Goal: Task Accomplishment & Management: Use online tool/utility

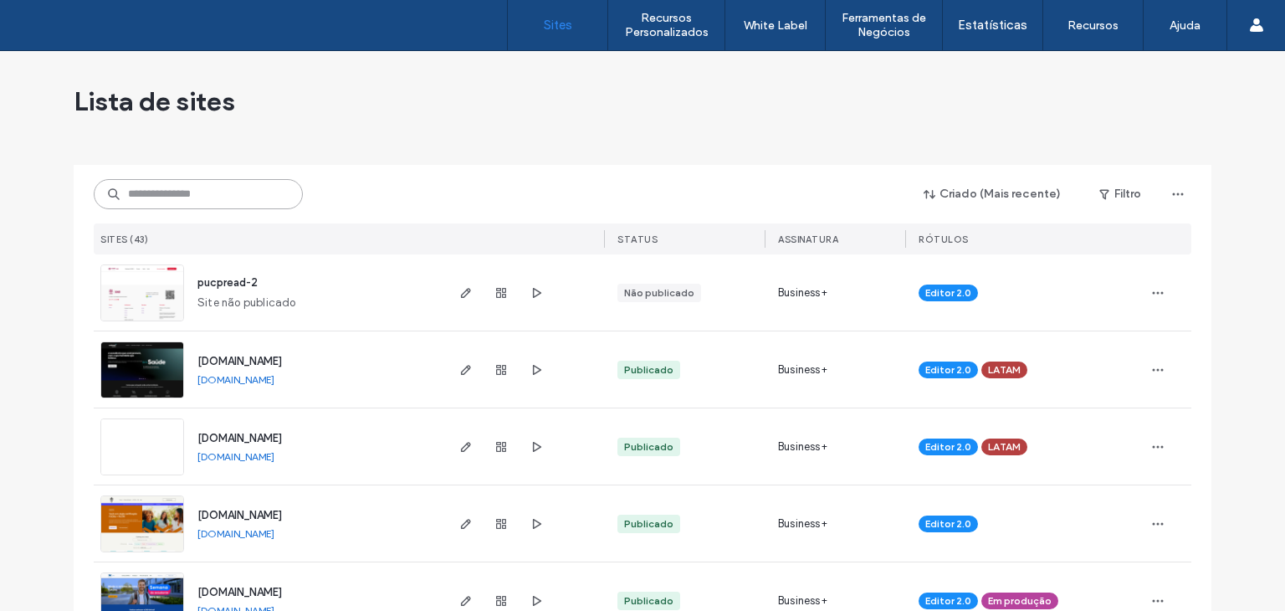
click at [217, 199] on input at bounding box center [198, 194] width 209 height 30
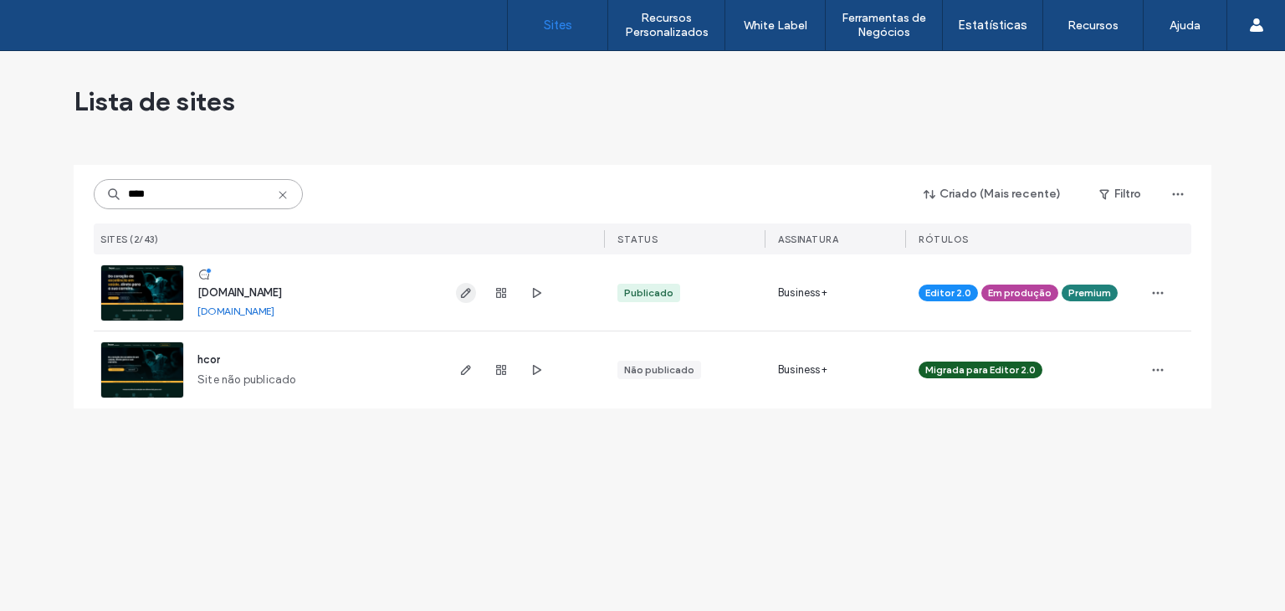
type input "****"
click at [461, 290] on icon "button" at bounding box center [465, 292] width 13 height 13
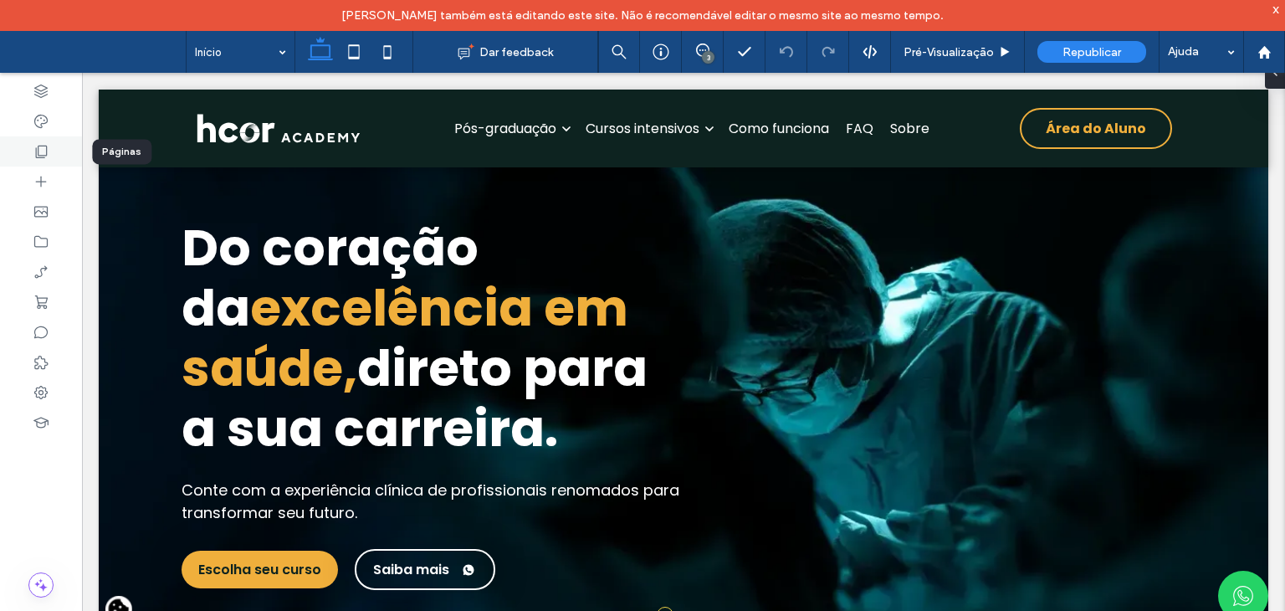
click at [27, 154] on div at bounding box center [41, 151] width 82 height 30
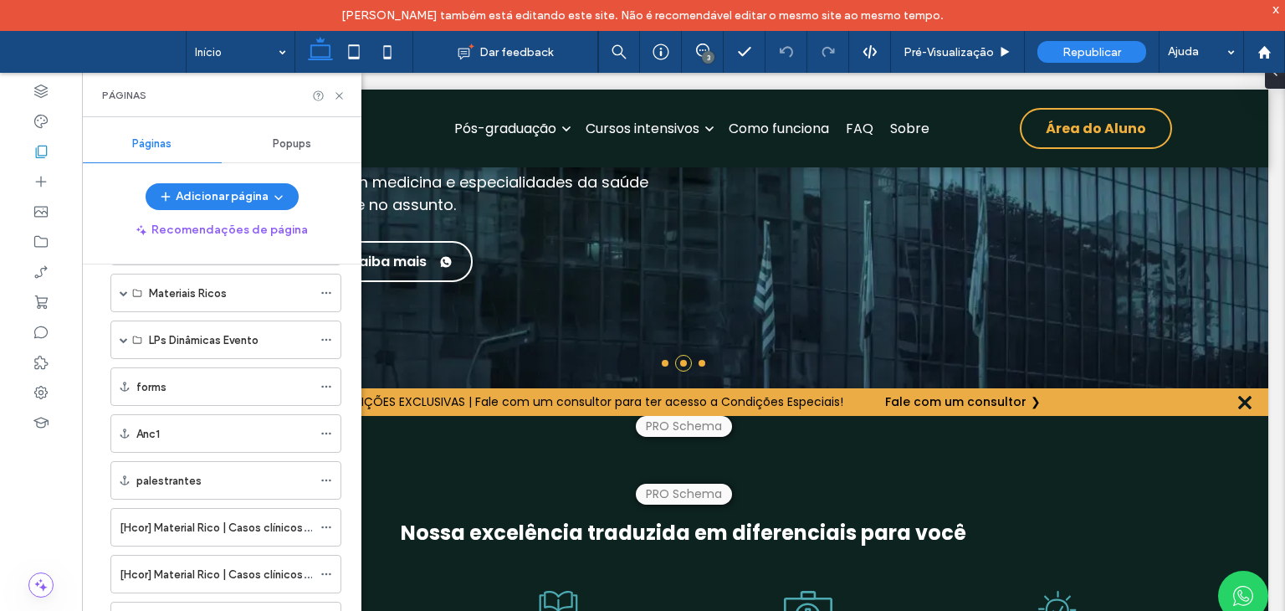
scroll to position [911, 0]
click at [121, 287] on span at bounding box center [124, 291] width 8 height 8
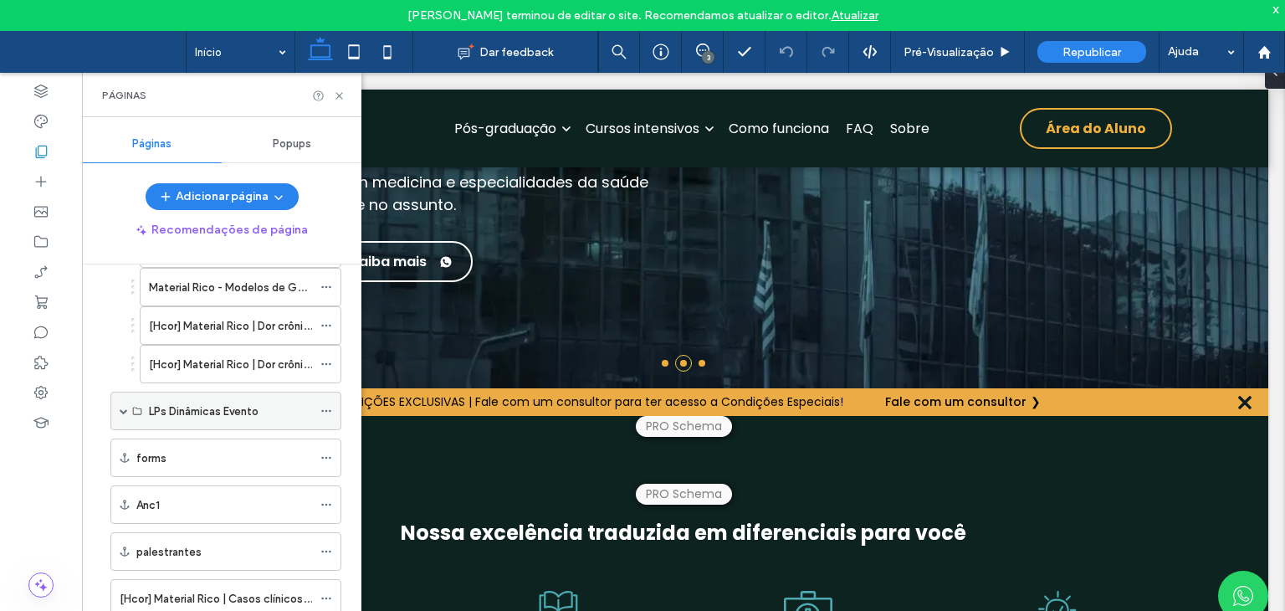
scroll to position [1497, 0]
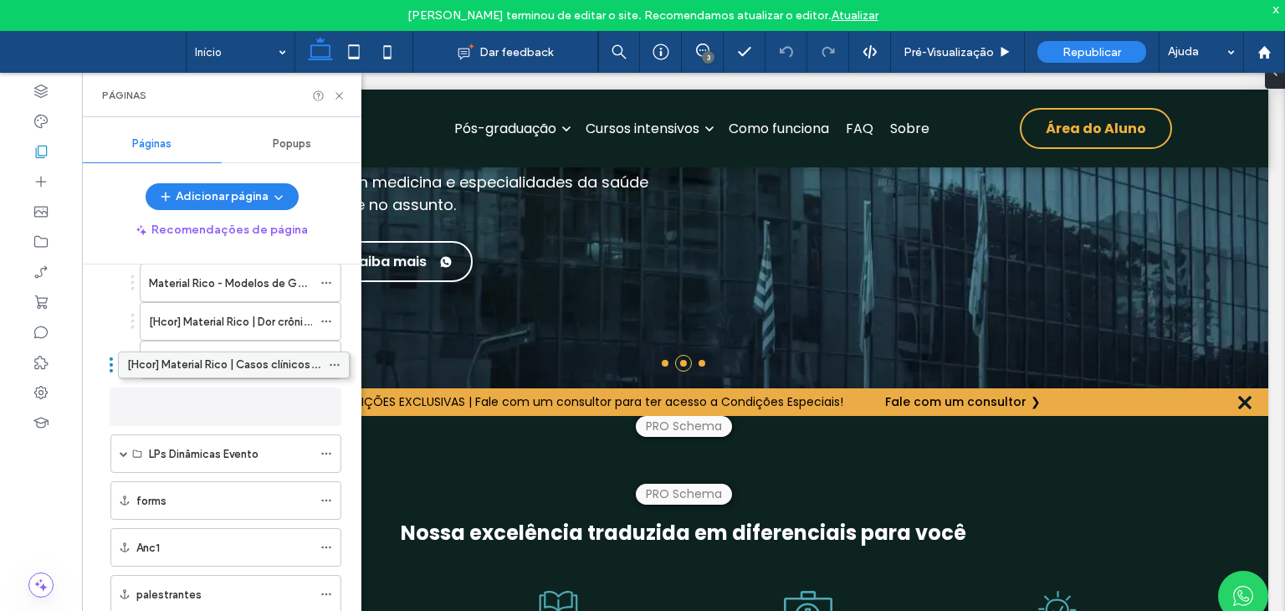
drag, startPoint x: 190, startPoint y: 580, endPoint x: 197, endPoint y: 371, distance: 209.3
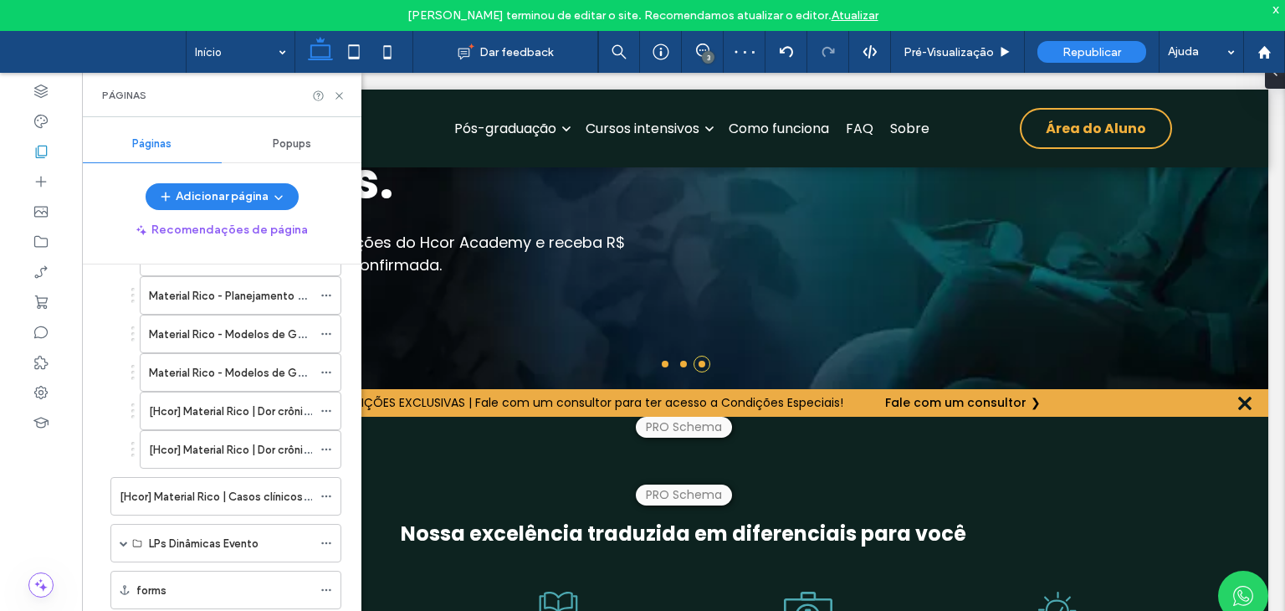
scroll to position [1413, 0]
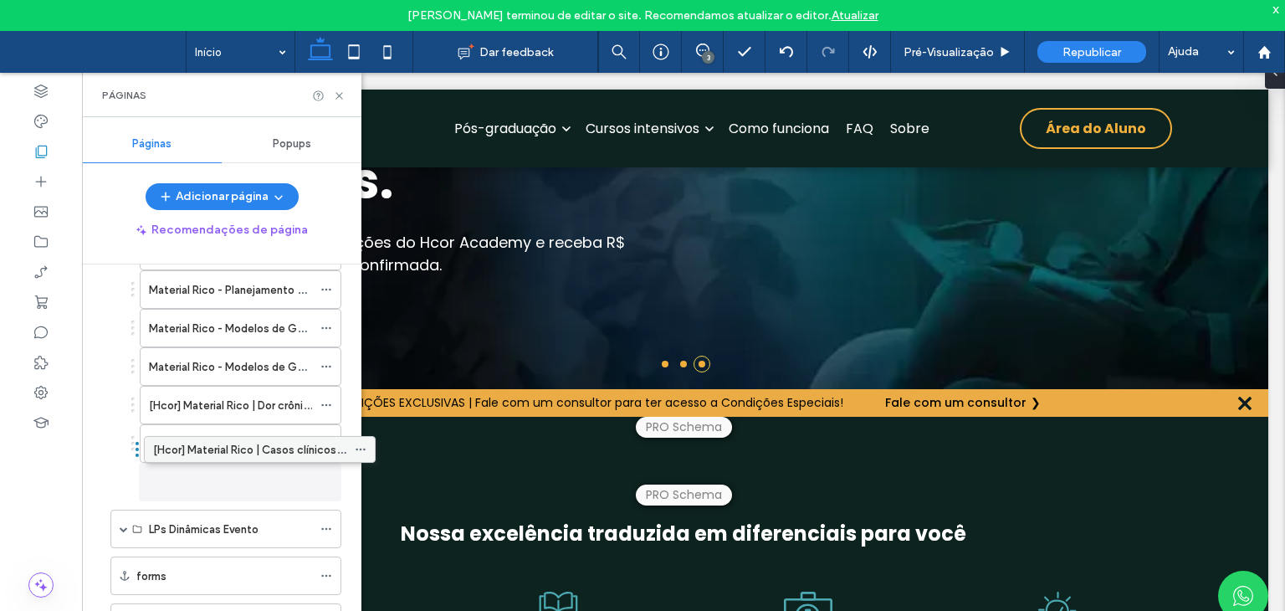
drag, startPoint x: 177, startPoint y: 476, endPoint x: 211, endPoint y: 454, distance: 39.9
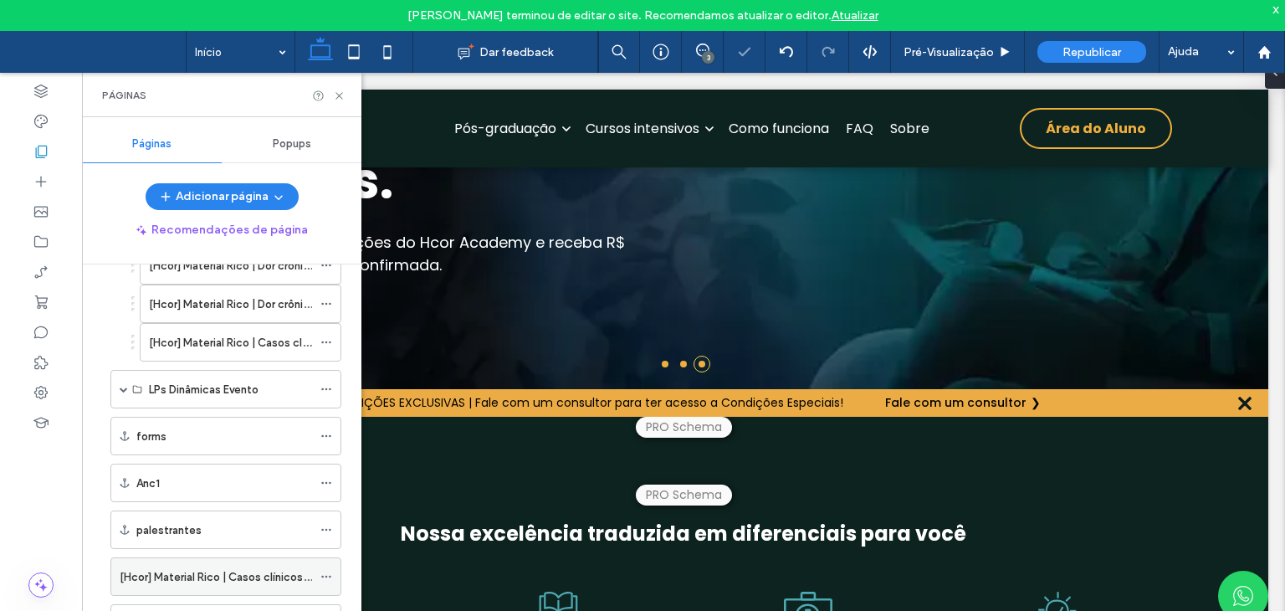
scroll to position [1551, 0]
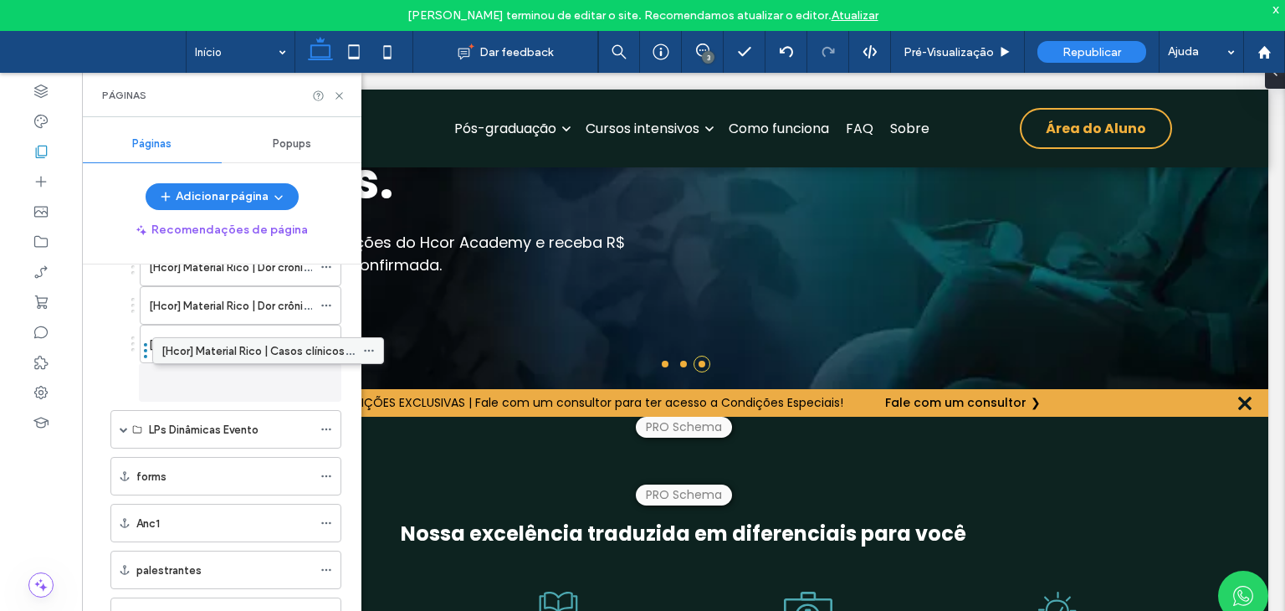
drag, startPoint x: 197, startPoint y: 563, endPoint x: 238, endPoint y: 356, distance: 210.9
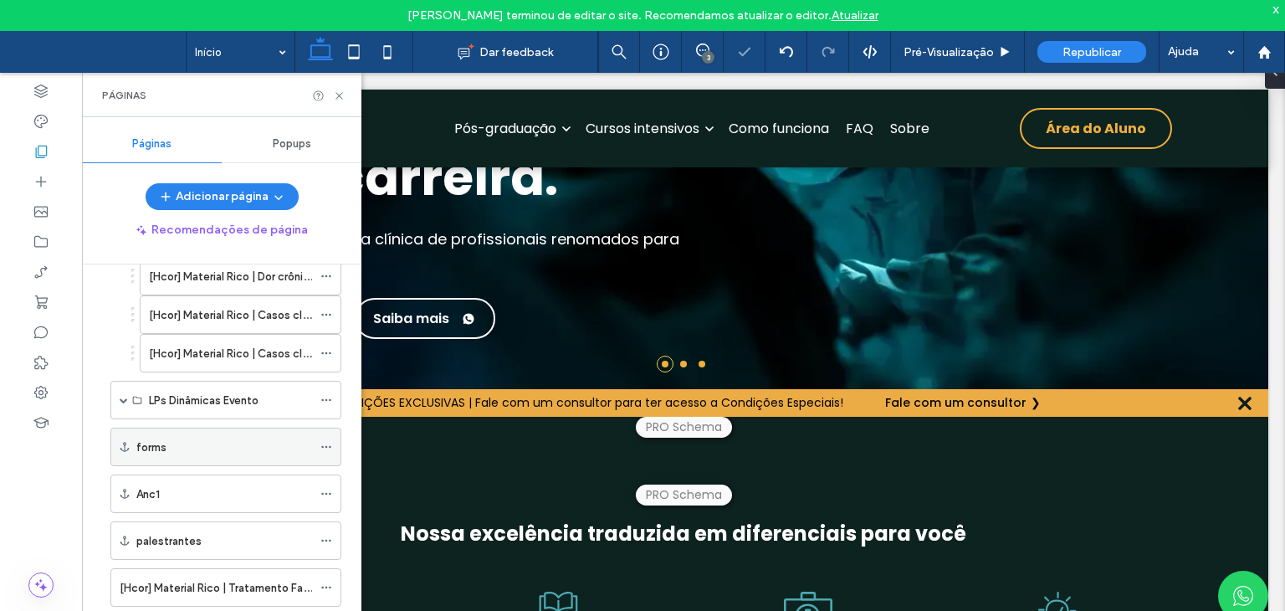
scroll to position [1627, 0]
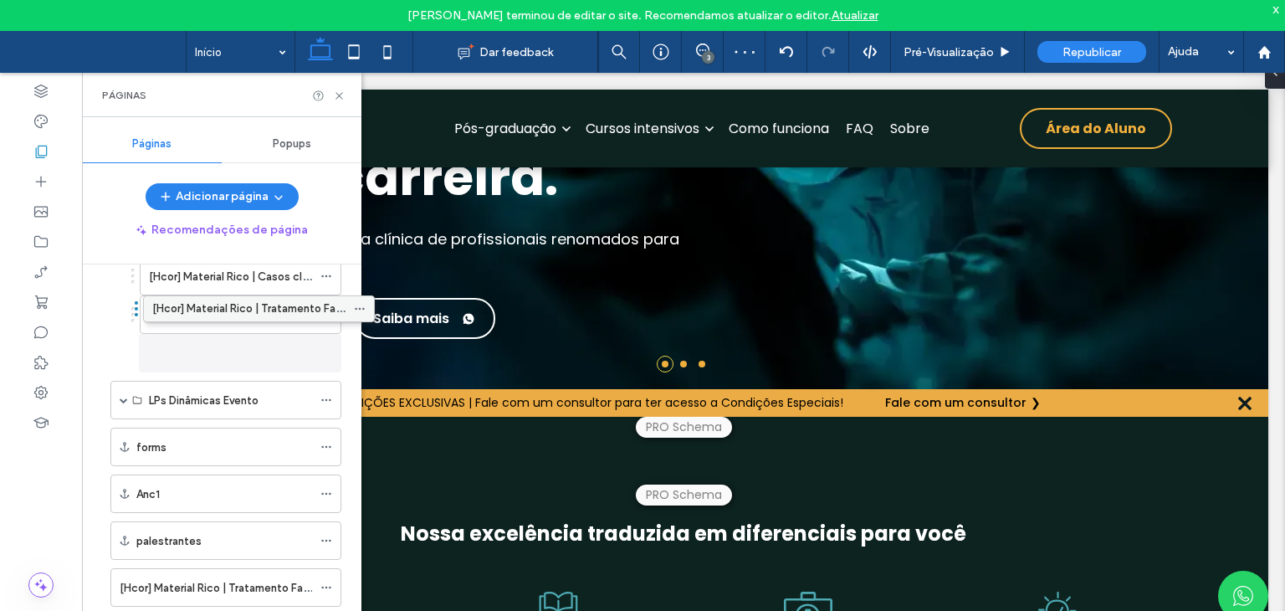
drag, startPoint x: 202, startPoint y: 519, endPoint x: 234, endPoint y: 307, distance: 214.2
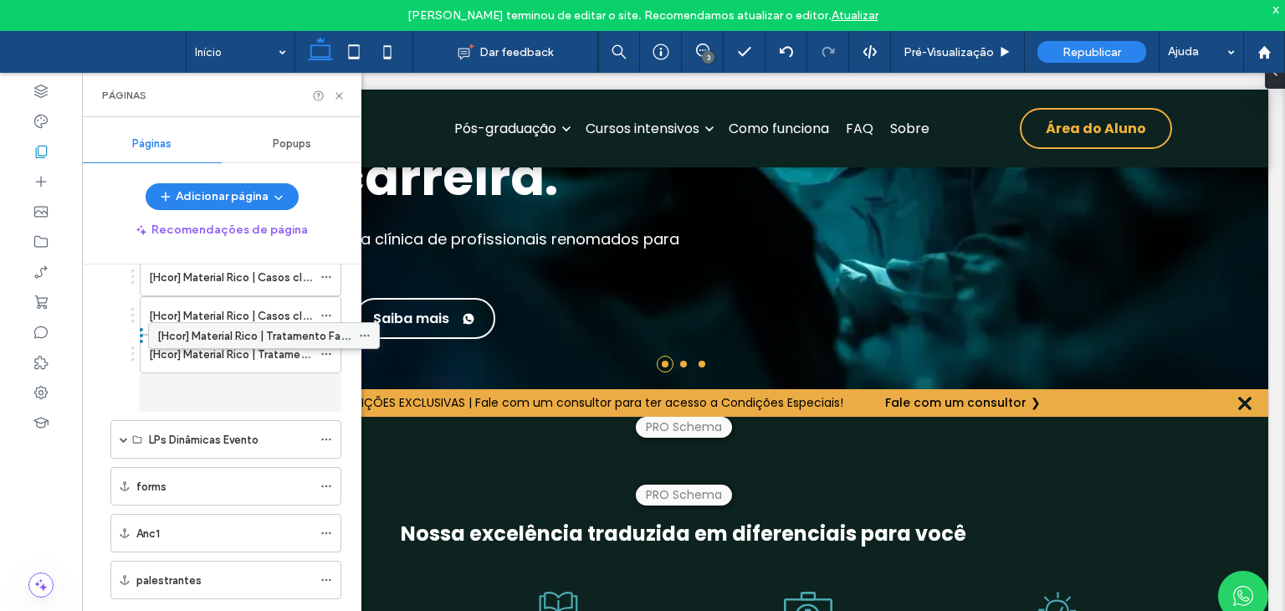
scroll to position [1610, 0]
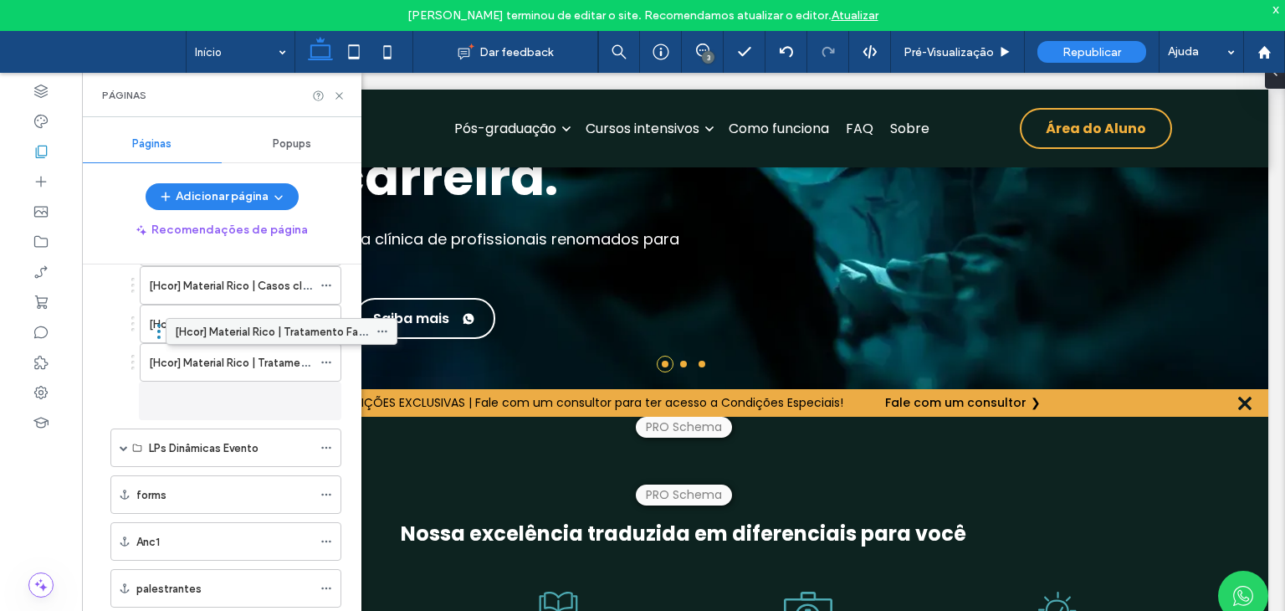
drag, startPoint x: 150, startPoint y: 570, endPoint x: 205, endPoint y: 343, distance: 233.4
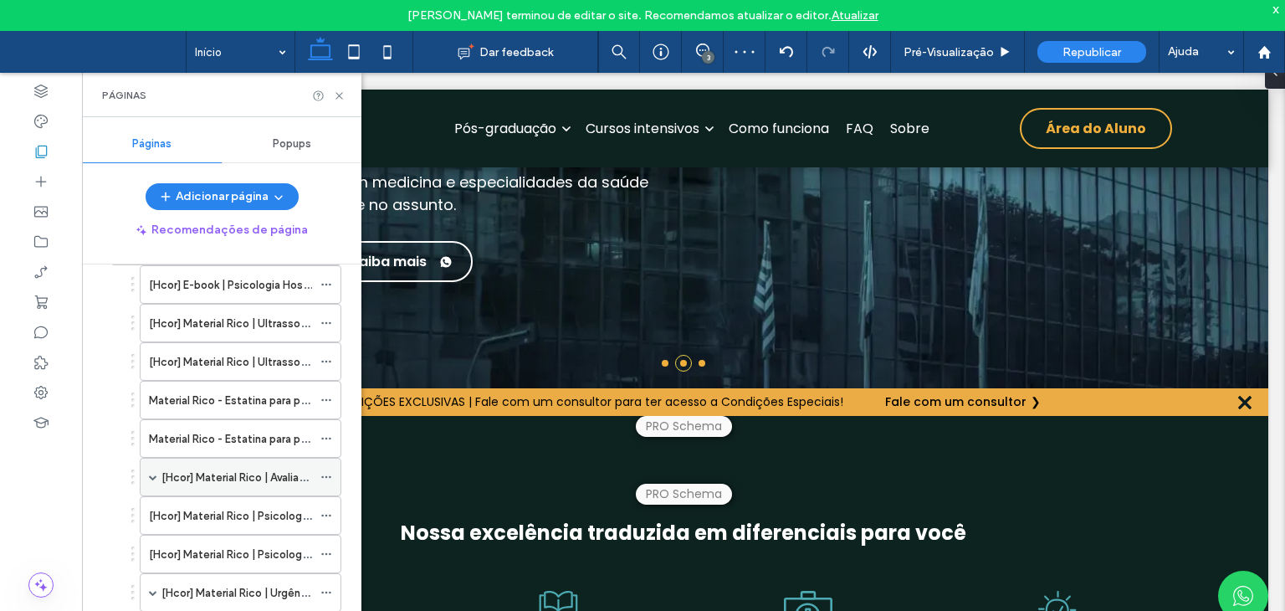
scroll to position [773, 0]
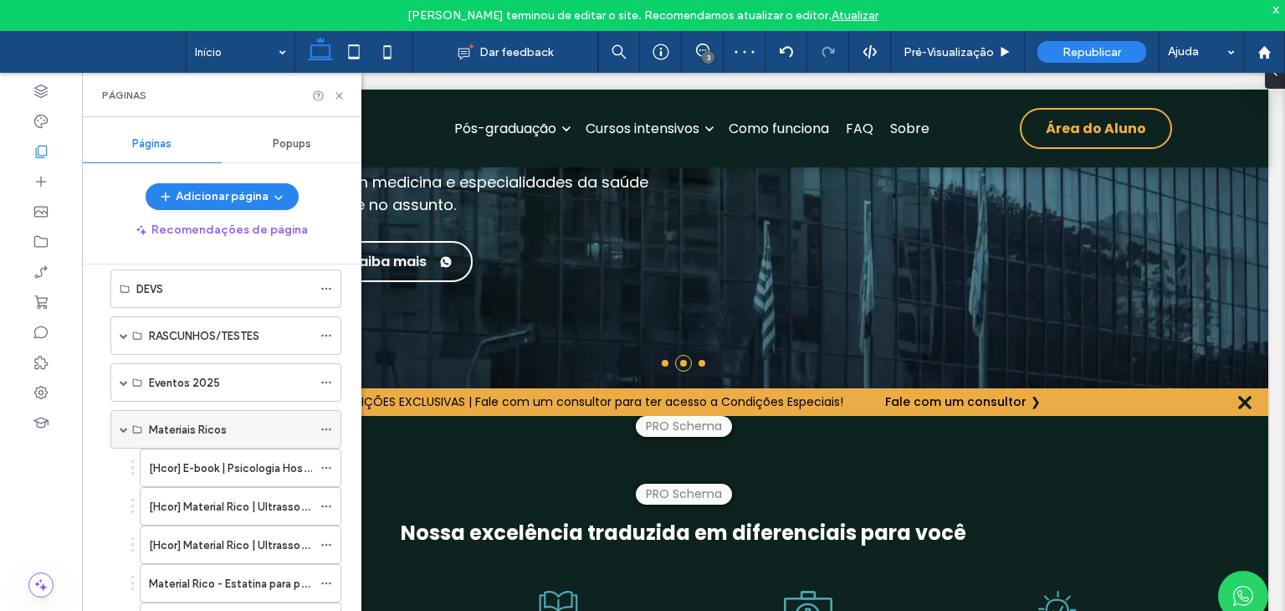
click at [120, 425] on span at bounding box center [124, 429] width 8 height 8
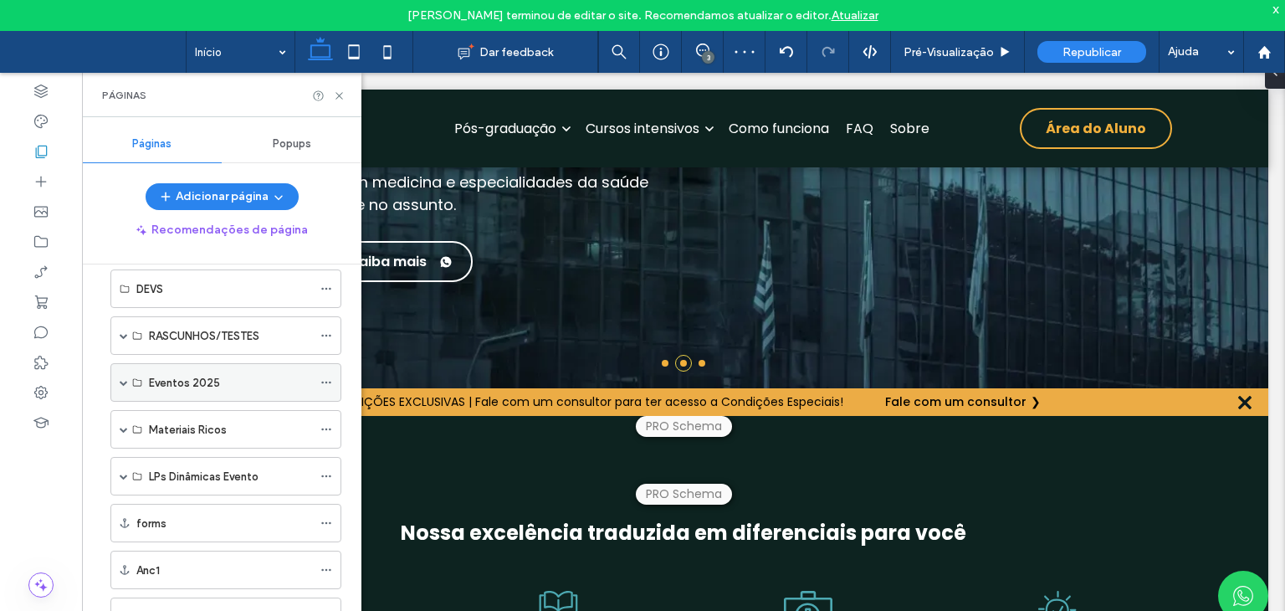
click at [121, 378] on span at bounding box center [124, 382] width 8 height 8
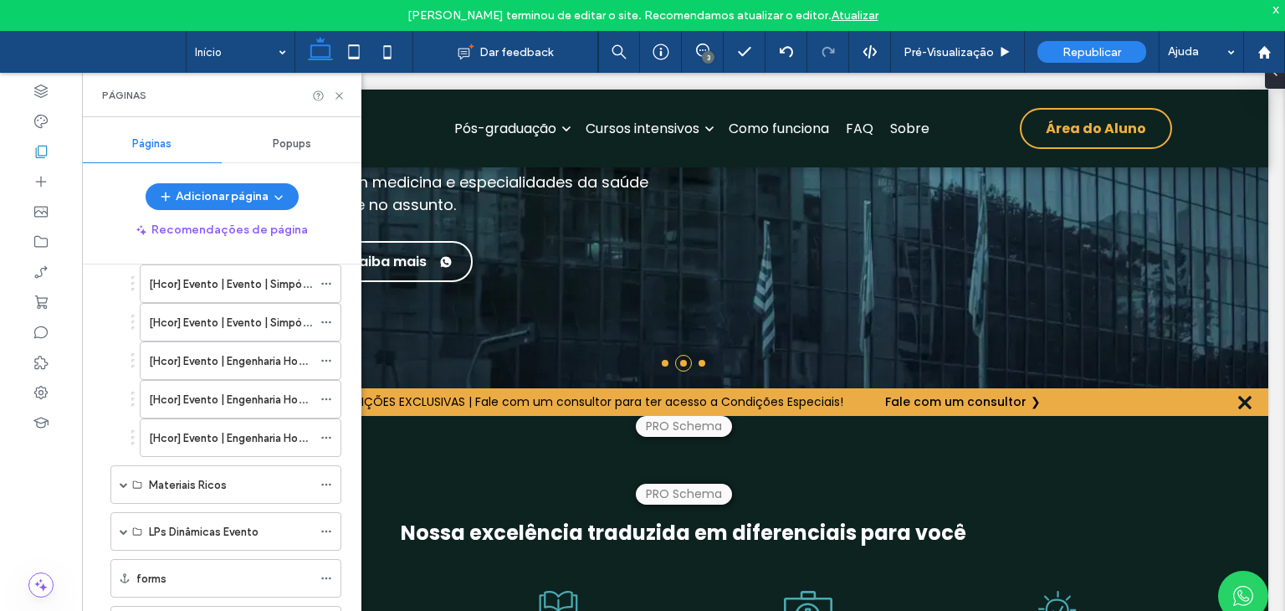
scroll to position [1756, 0]
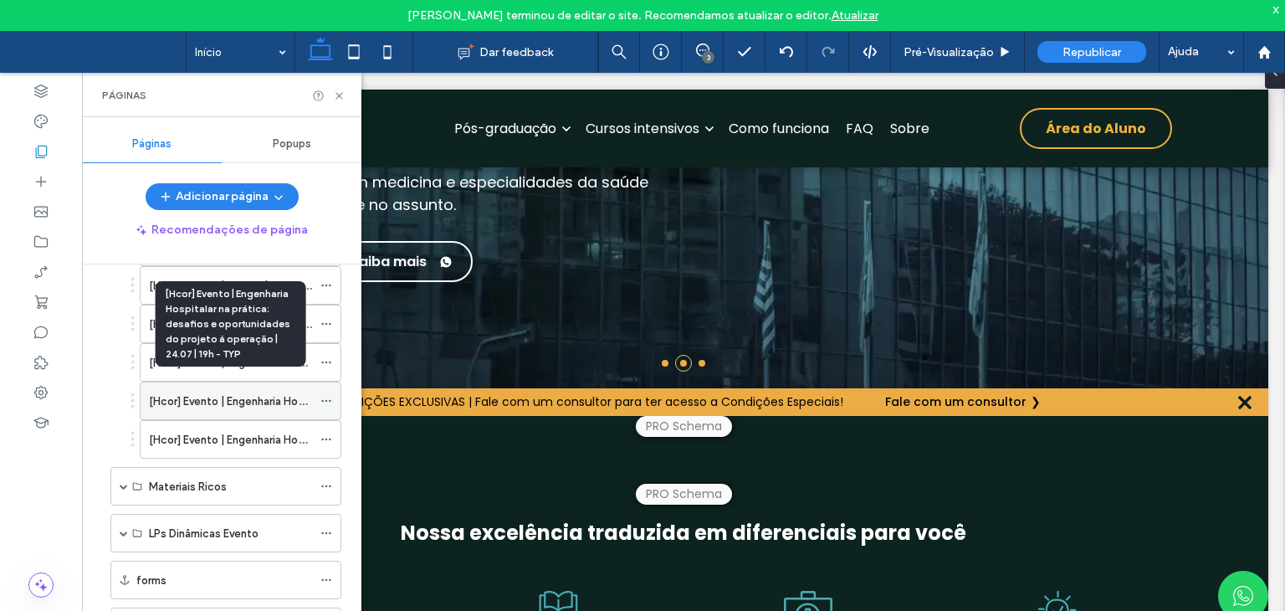
click at [230, 387] on label "[Hcor] Evento | Engenharia Hospitalar na prática: desafios e oportunidades do p…" at bounding box center [440, 401] width 583 height 29
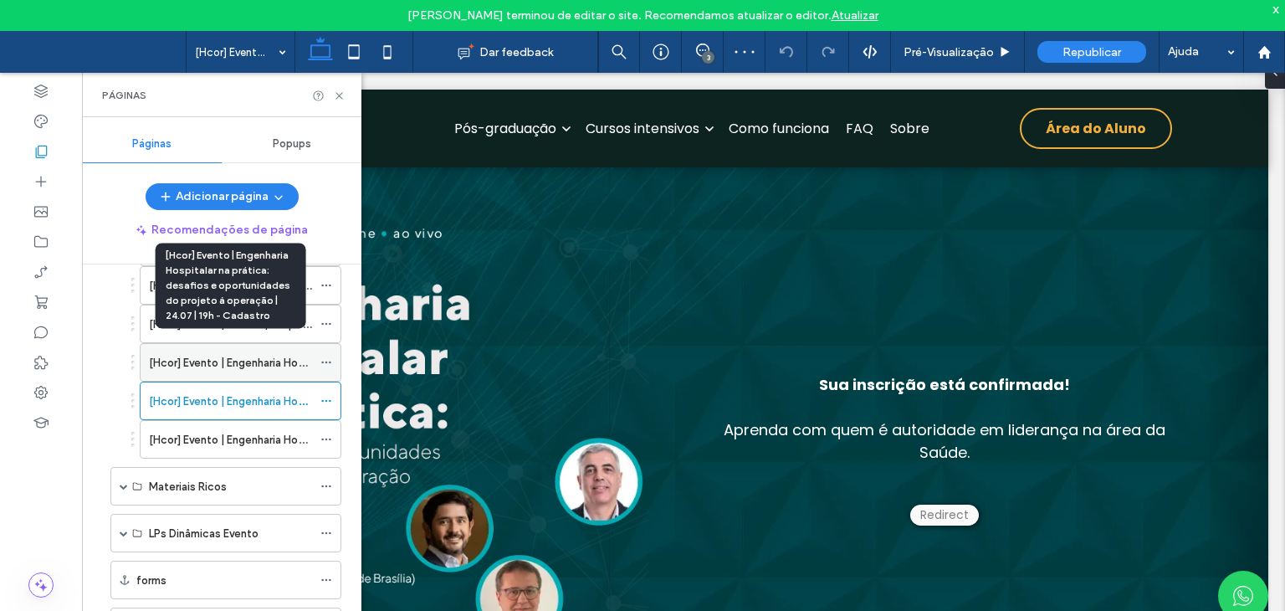
click at [218, 349] on label "[Hcor] Evento | Engenharia Hospitalar na prática: desafios e oportunidades do p…" at bounding box center [454, 362] width 611 height 29
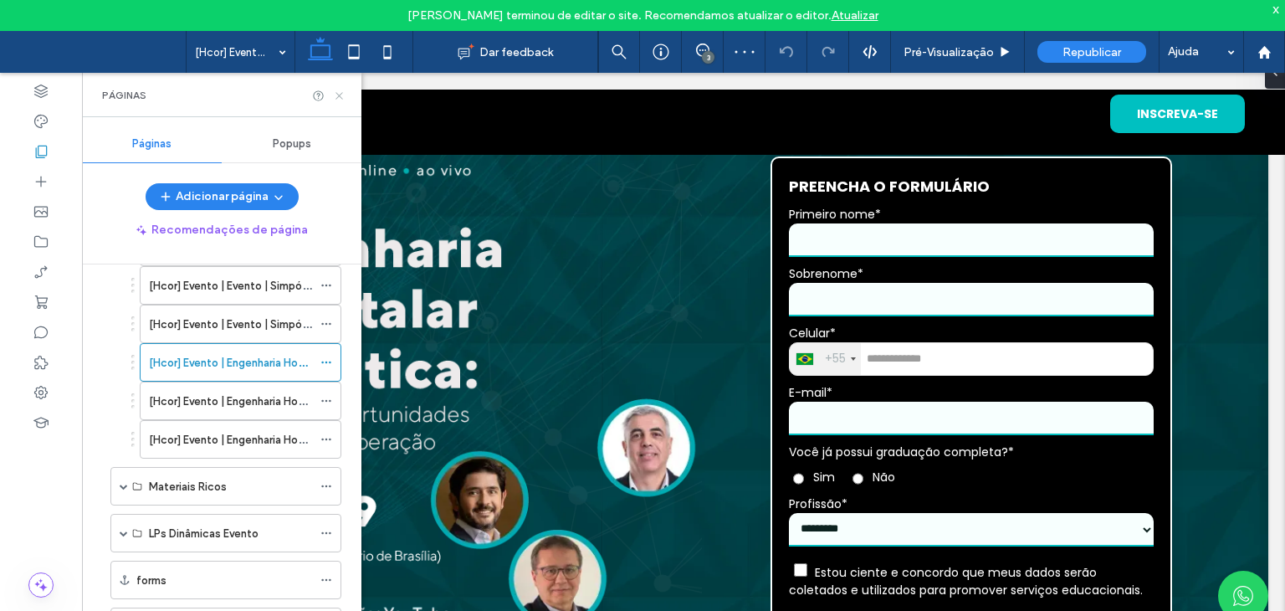
drag, startPoint x: 338, startPoint y: 95, endPoint x: 288, endPoint y: 88, distance: 50.7
click at [338, 95] on use at bounding box center [339, 95] width 7 height 7
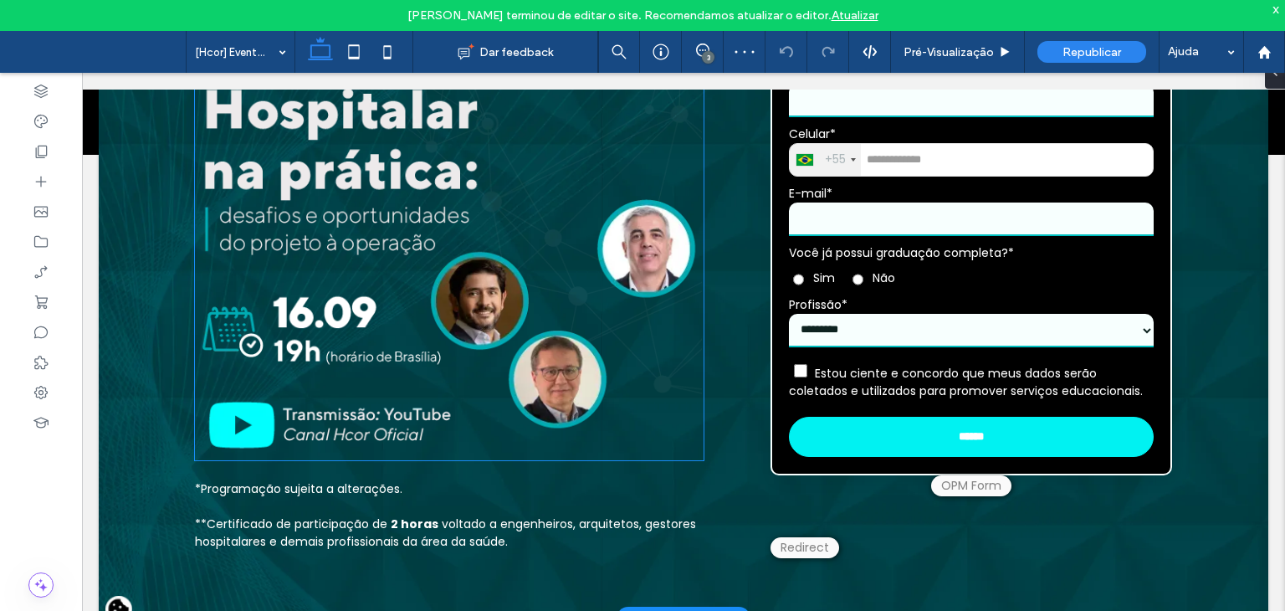
scroll to position [251, 0]
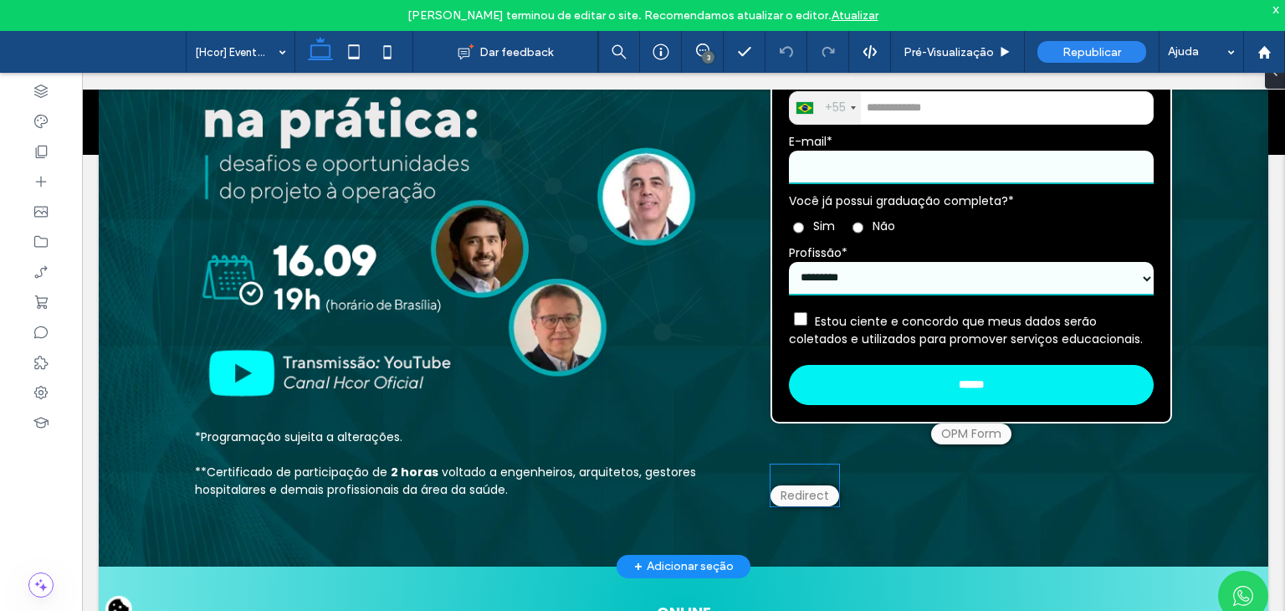
click at [785, 483] on div at bounding box center [805, 485] width 69 height 42
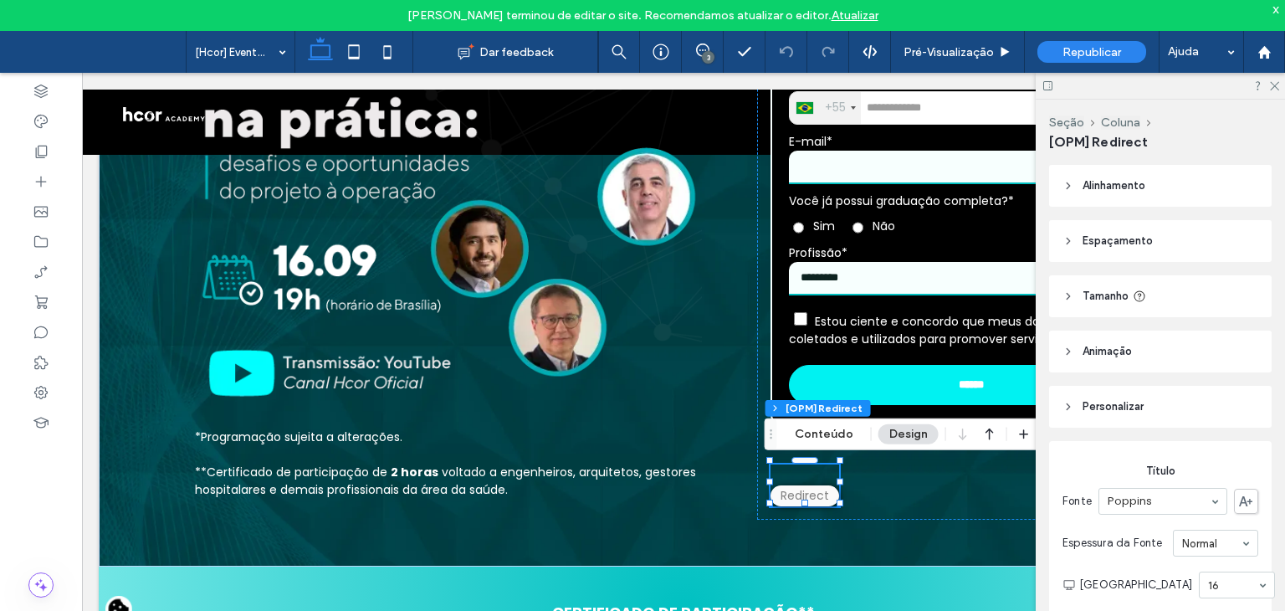
click at [1271, 76] on div at bounding box center [1160, 86] width 249 height 26
click at [1273, 82] on icon at bounding box center [1274, 84] width 11 height 11
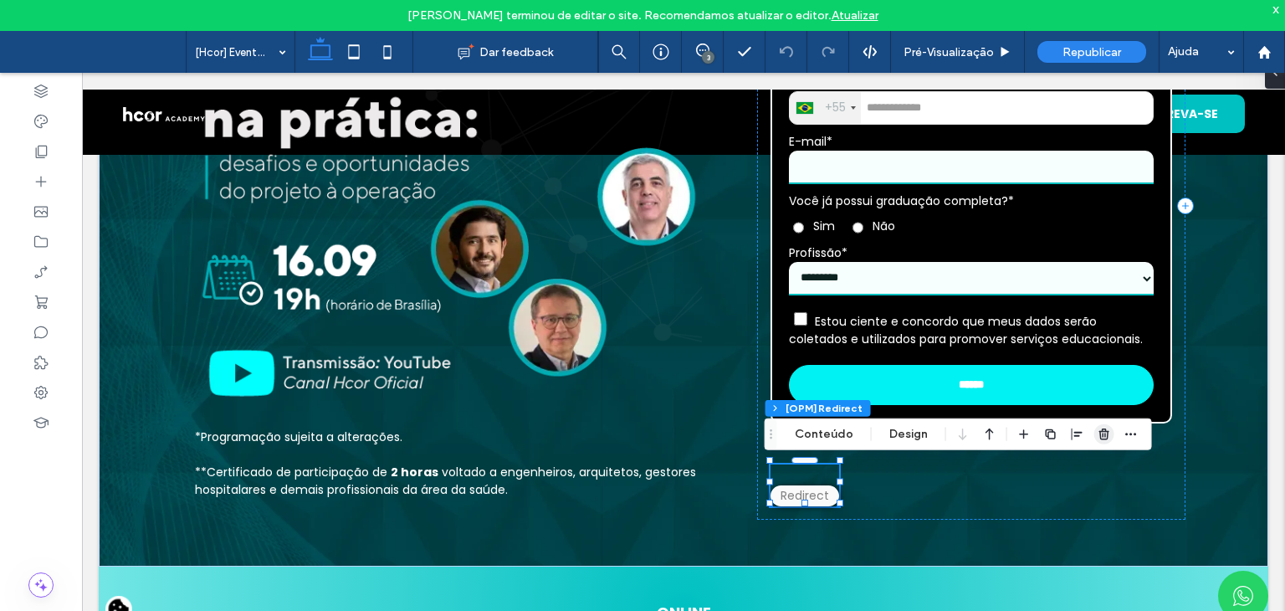
click at [1100, 437] on use "button" at bounding box center [1104, 433] width 10 height 11
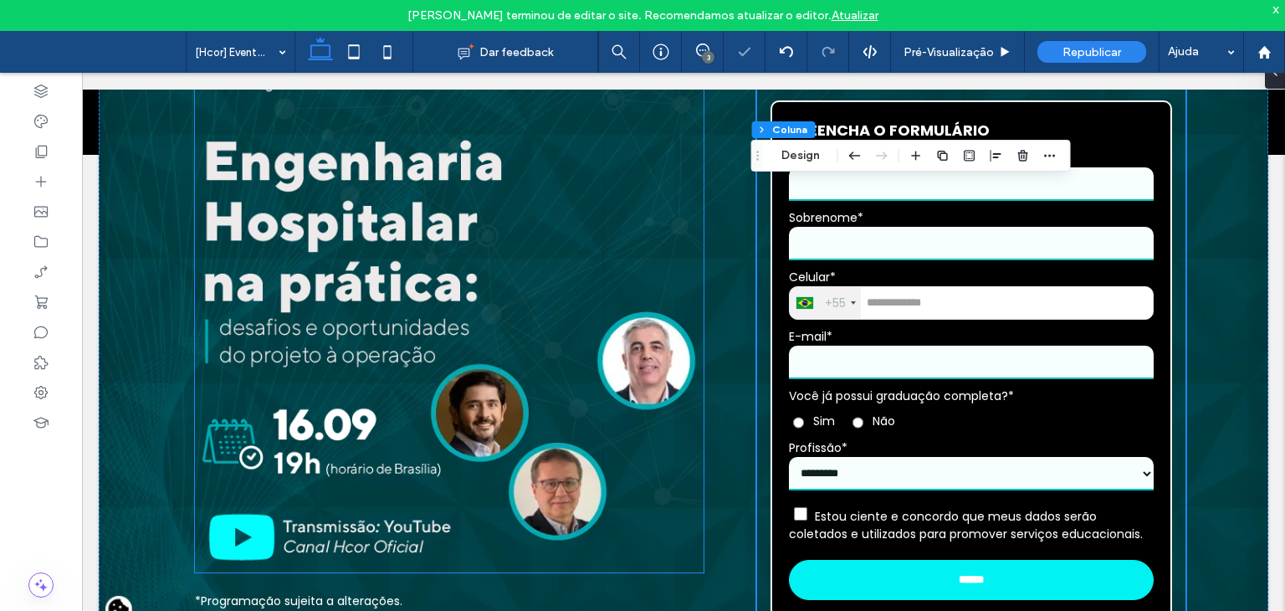
scroll to position [77, 0]
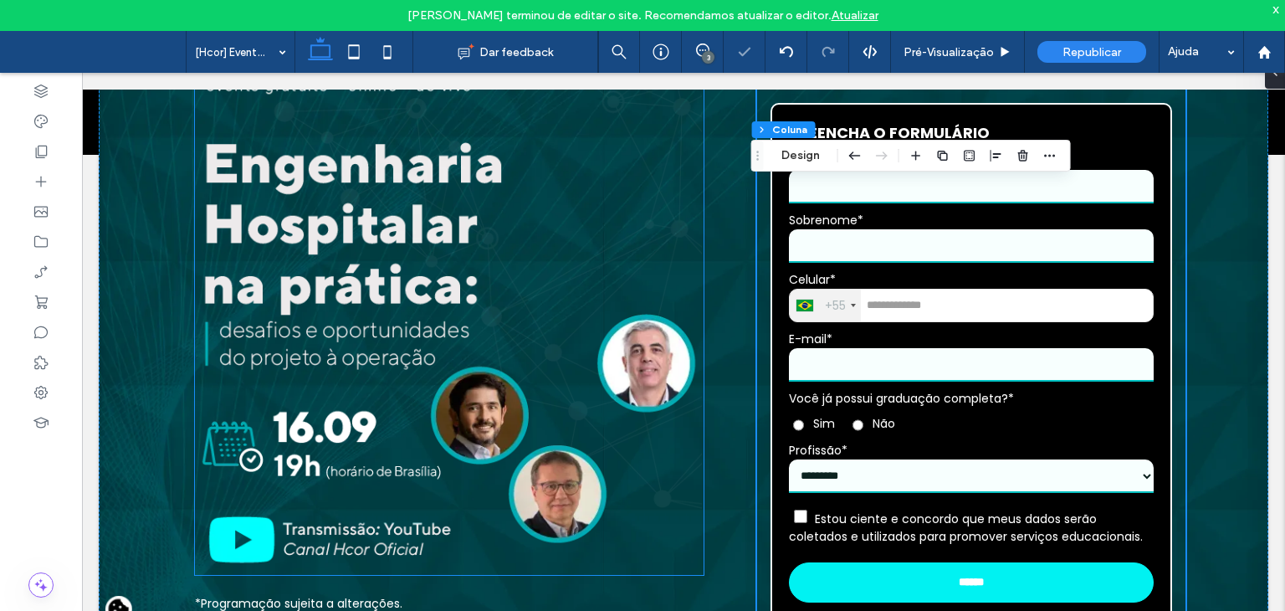
click at [425, 376] on img at bounding box center [449, 327] width 509 height 496
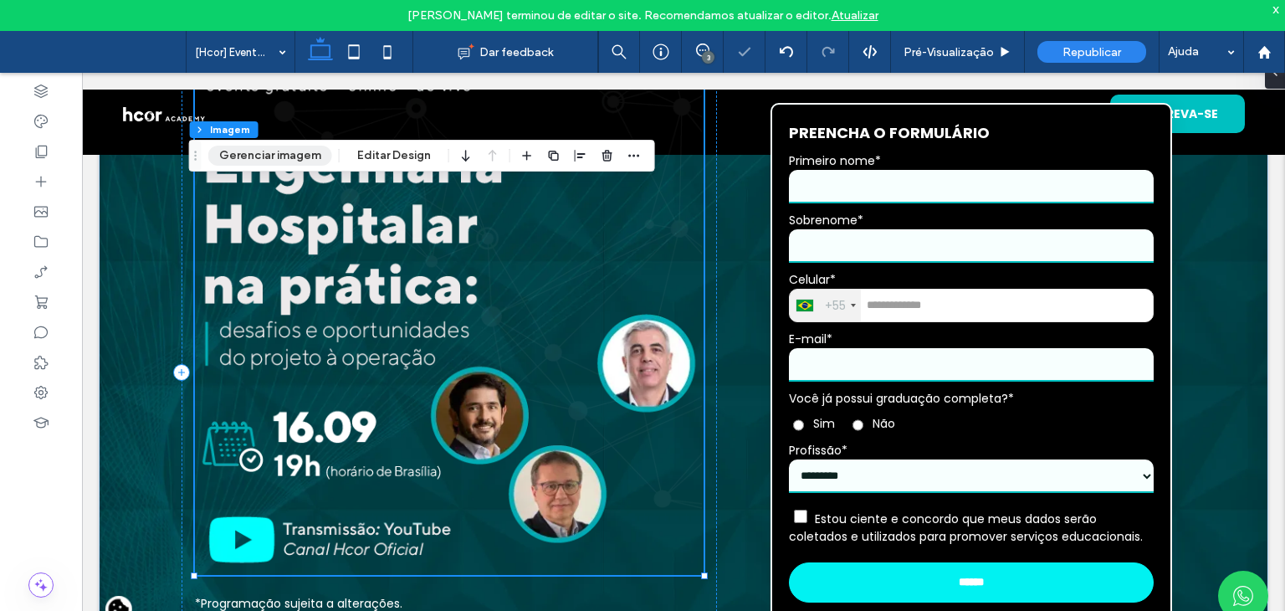
click at [268, 163] on button "Gerenciar imagem" at bounding box center [270, 156] width 124 height 20
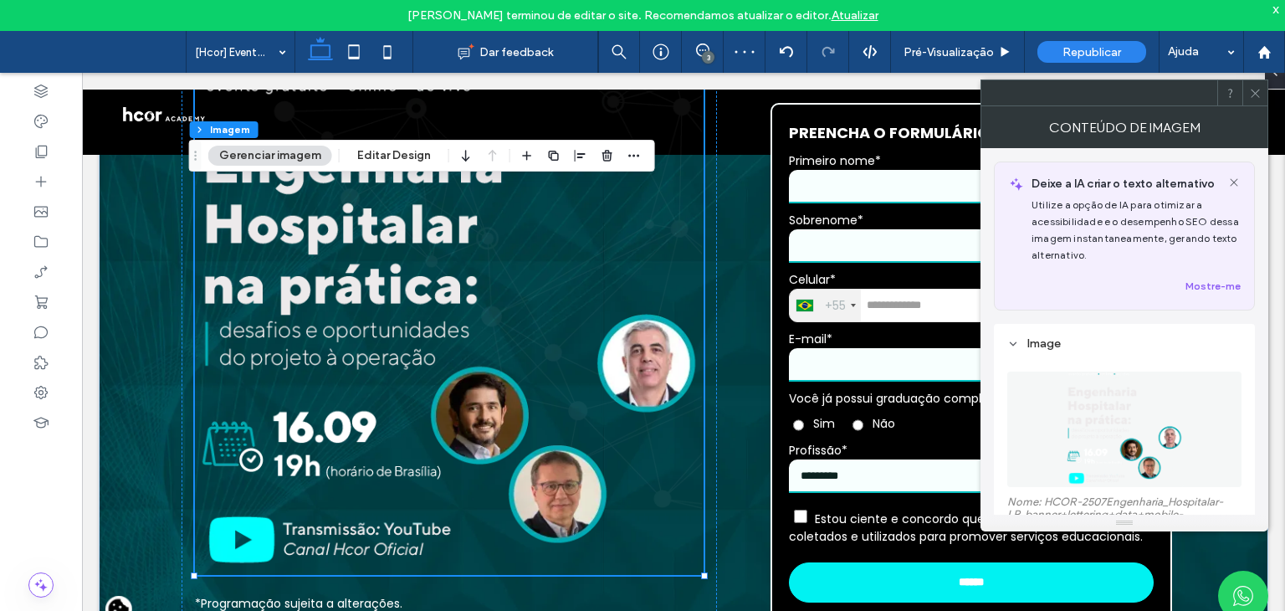
click at [1084, 408] on figure at bounding box center [1125, 429] width 234 height 115
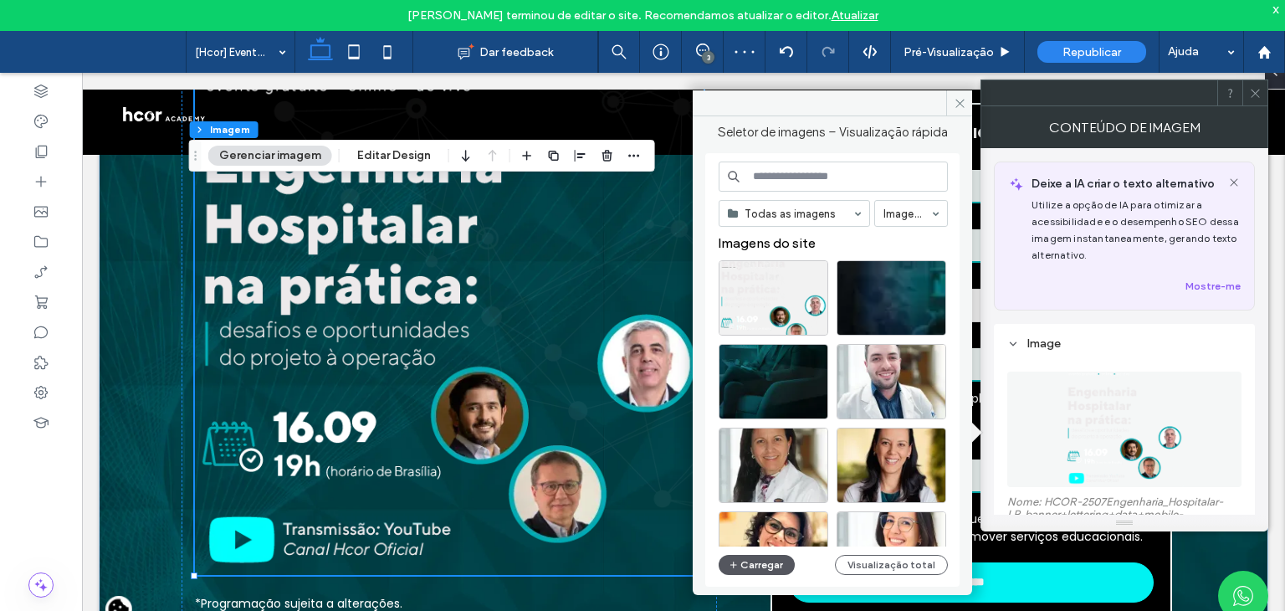
click at [755, 560] on button "Carregar" at bounding box center [757, 565] width 76 height 20
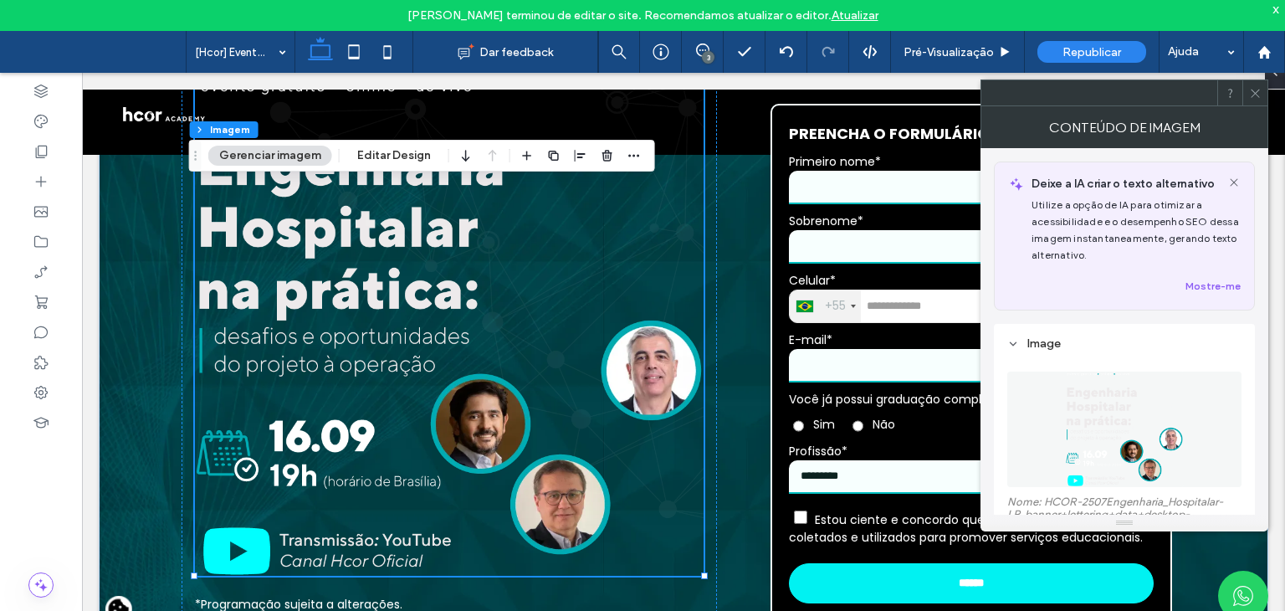
click at [1120, 413] on img at bounding box center [1124, 429] width 118 height 115
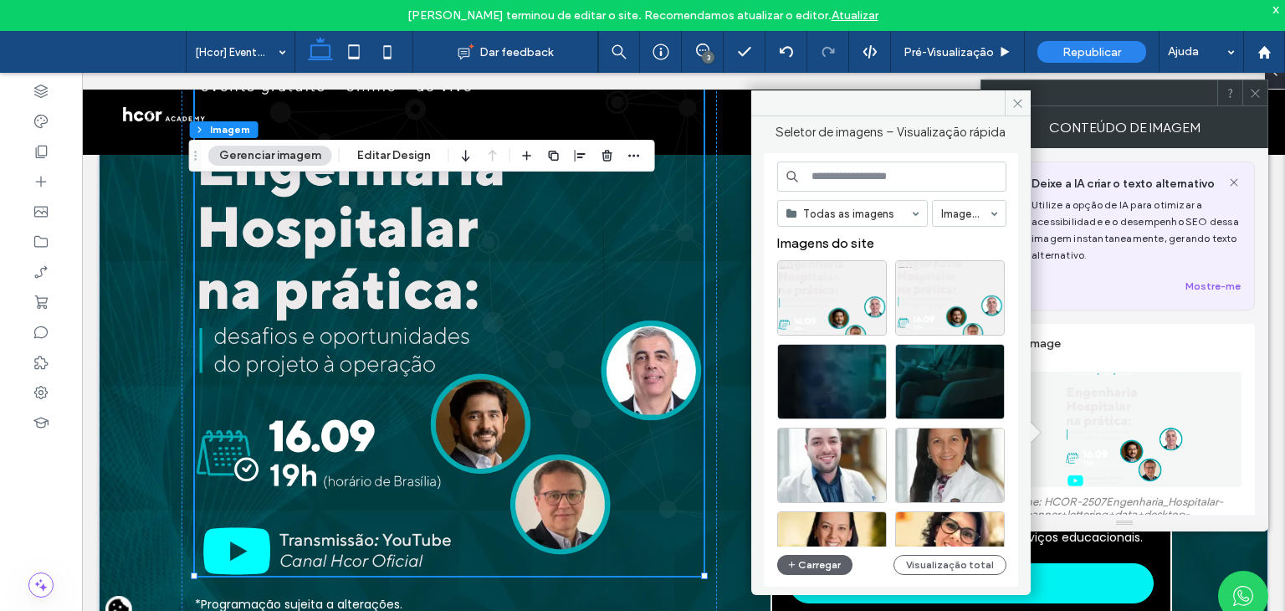
click at [797, 577] on div "Todas as imagens Imagens Imagens do site Carregar Visualização total" at bounding box center [891, 371] width 229 height 418
click at [797, 561] on button "Carregar" at bounding box center [815, 565] width 76 height 20
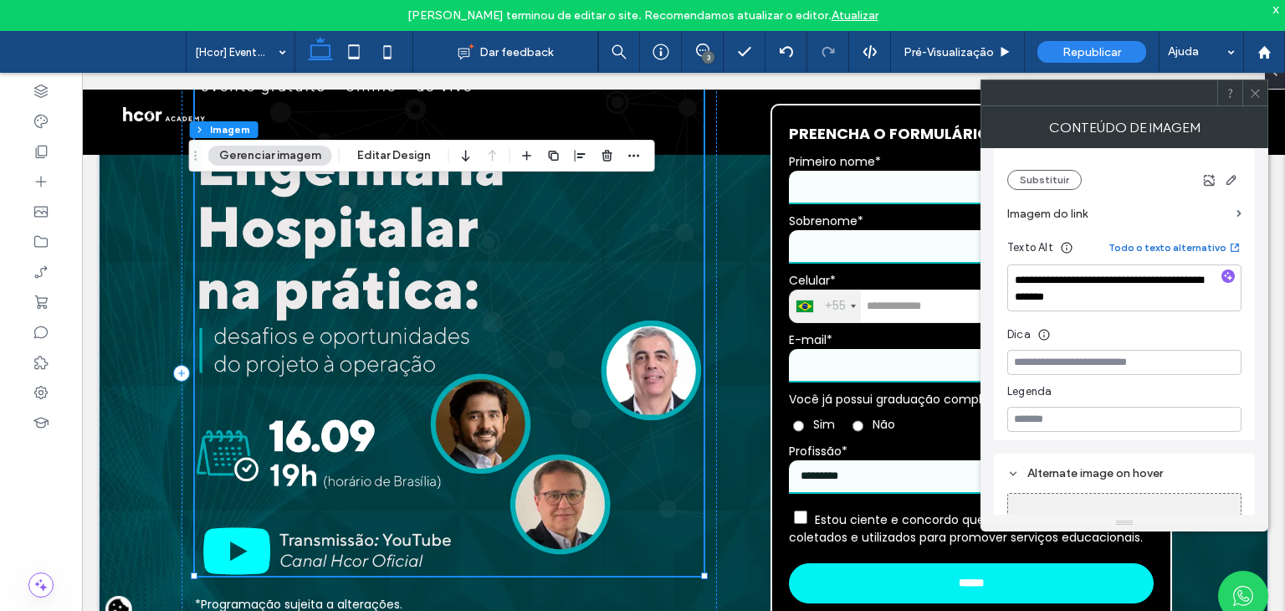
scroll to position [418, 0]
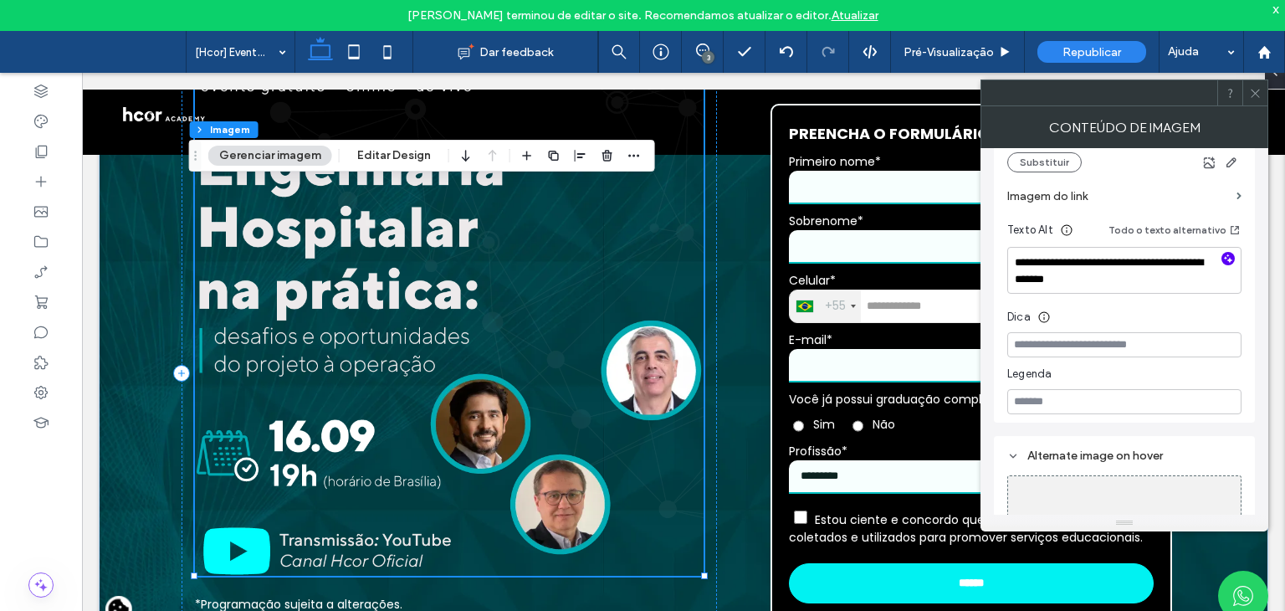
click at [1228, 263] on use "button" at bounding box center [1228, 258] width 9 height 9
type textarea "**********"
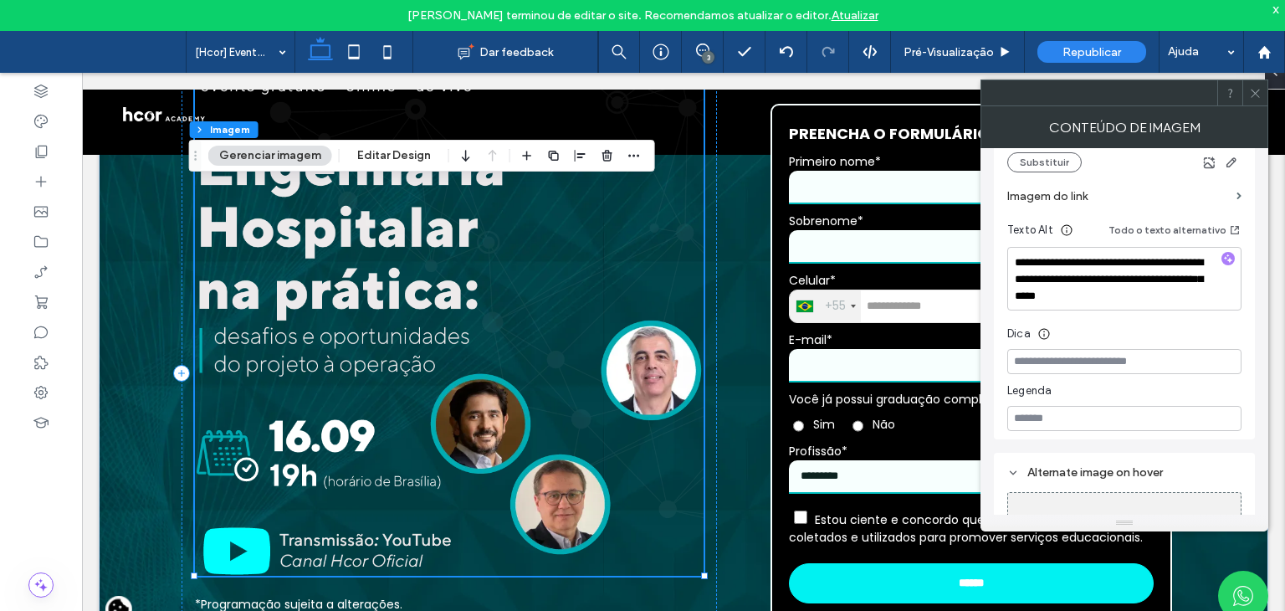
click at [1249, 94] on icon at bounding box center [1255, 93] width 13 height 13
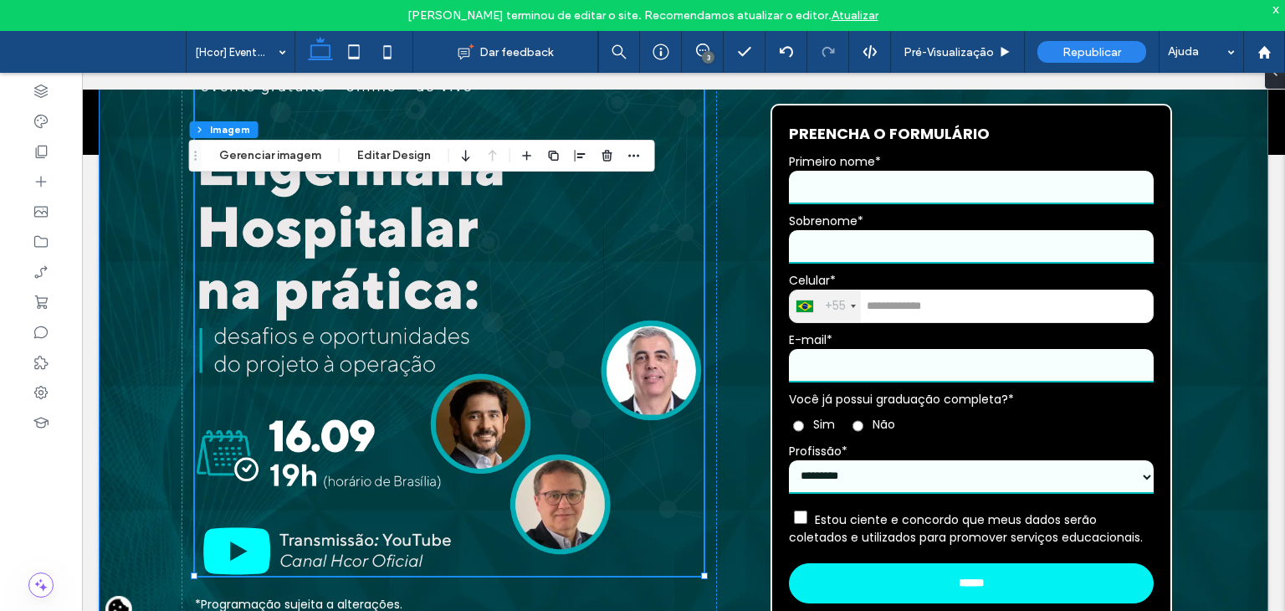
click at [145, 413] on div "**********" at bounding box center [684, 372] width 1170 height 707
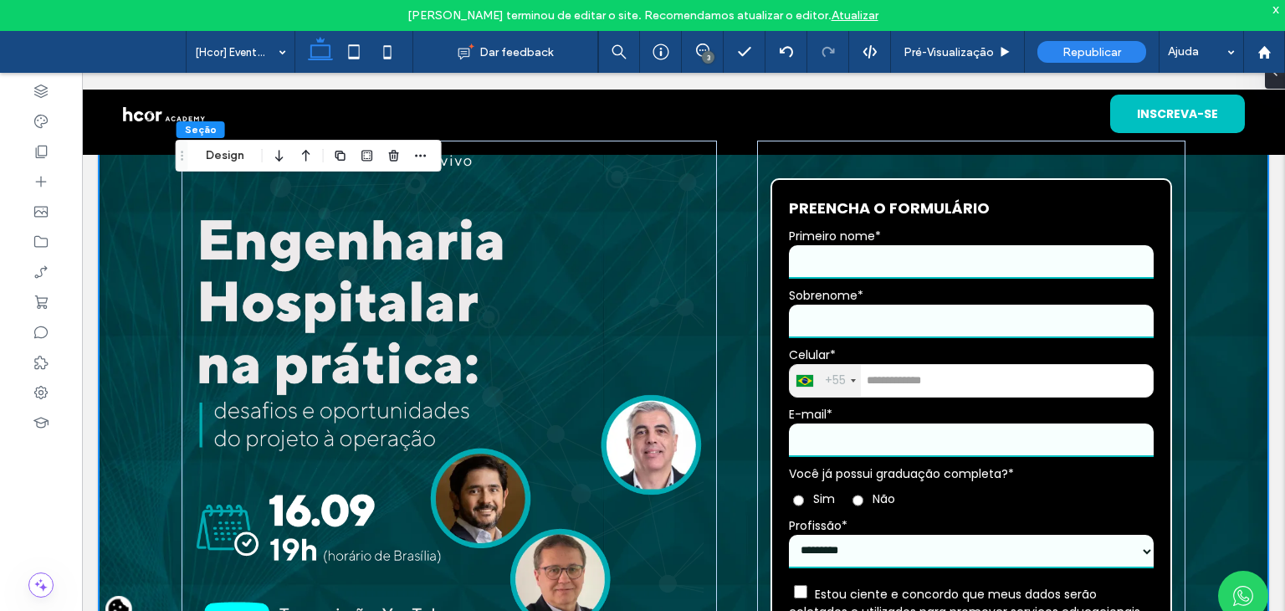
scroll to position [0, 0]
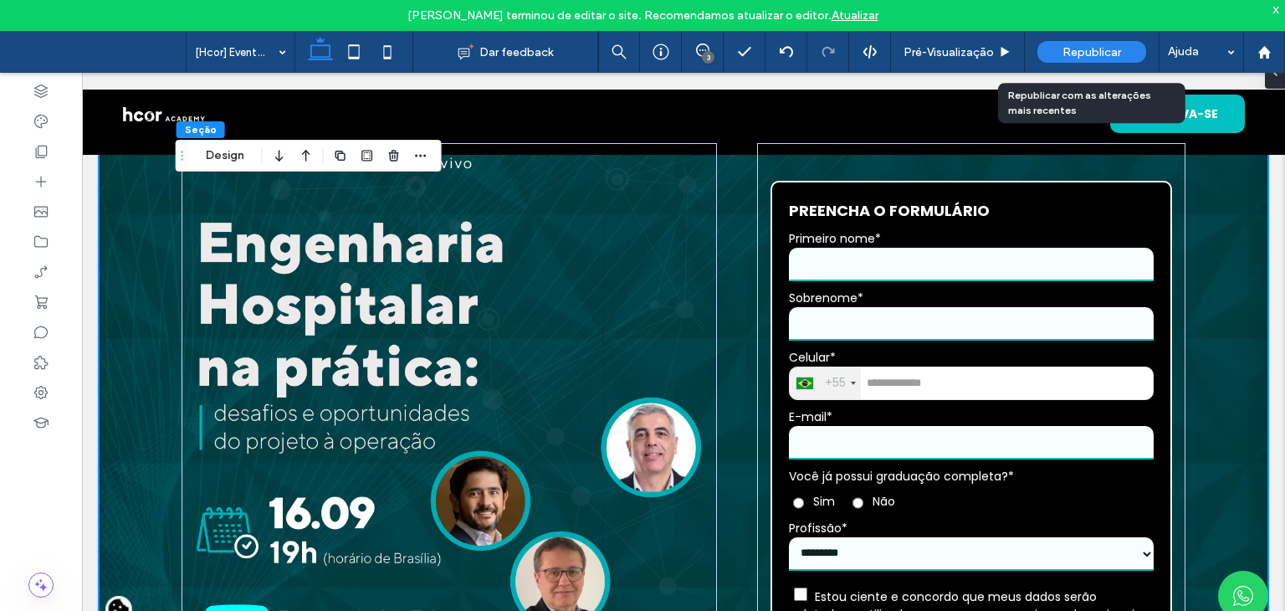
click at [1101, 49] on span "Republicar" at bounding box center [1092, 52] width 59 height 14
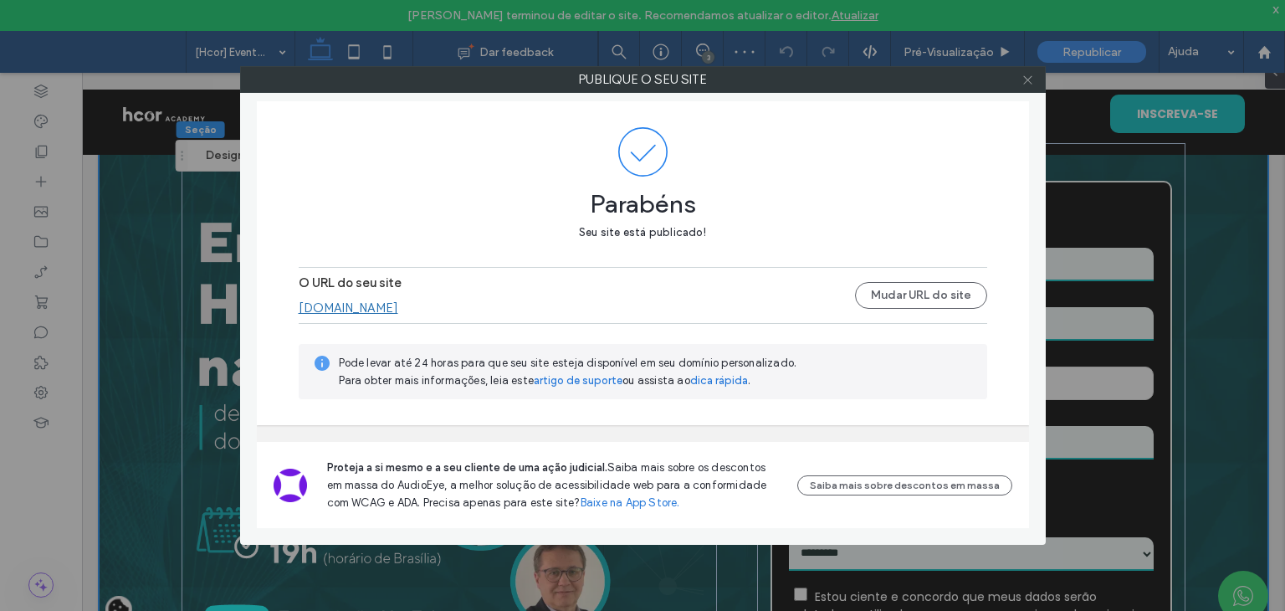
click at [1022, 79] on icon at bounding box center [1028, 80] width 13 height 13
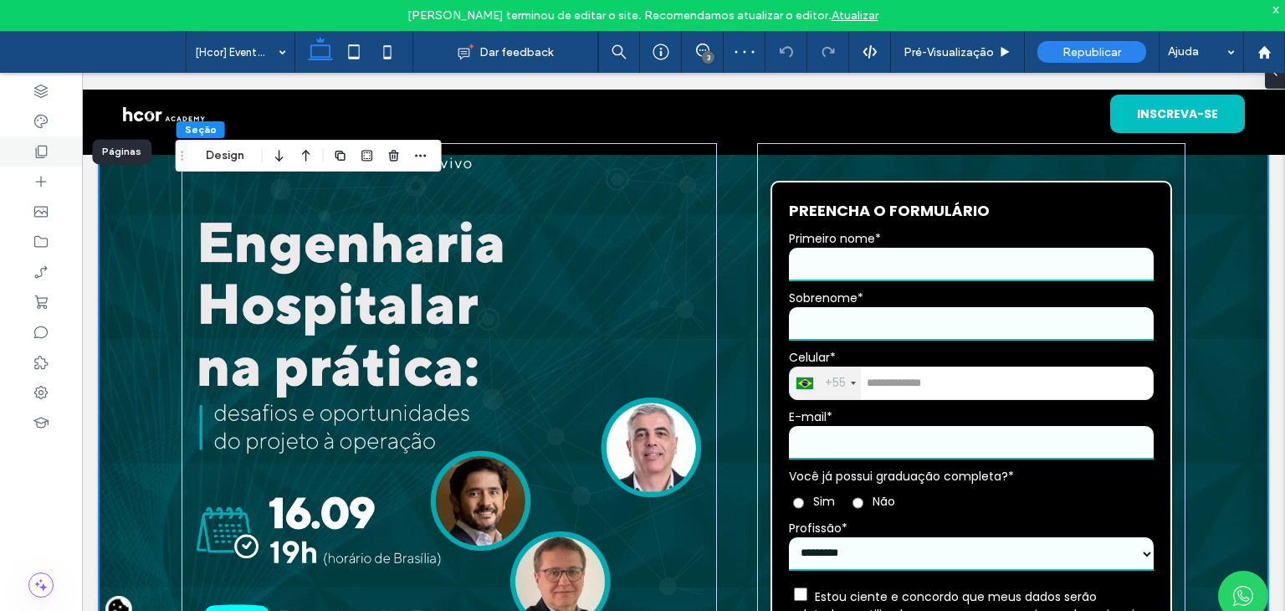
click at [52, 151] on div at bounding box center [41, 151] width 82 height 30
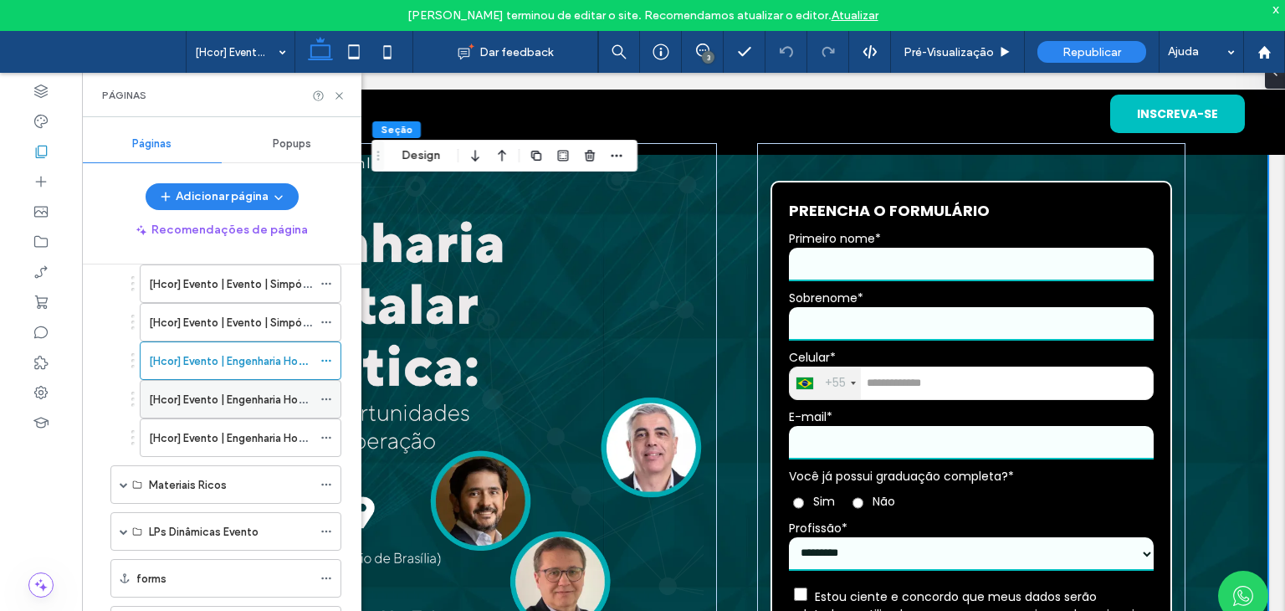
scroll to position [1756, 0]
click at [187, 388] on label "[Hcor] Evento | Engenharia Hospitalar na prática: desafios e oportunidades do p…" at bounding box center [440, 401] width 583 height 29
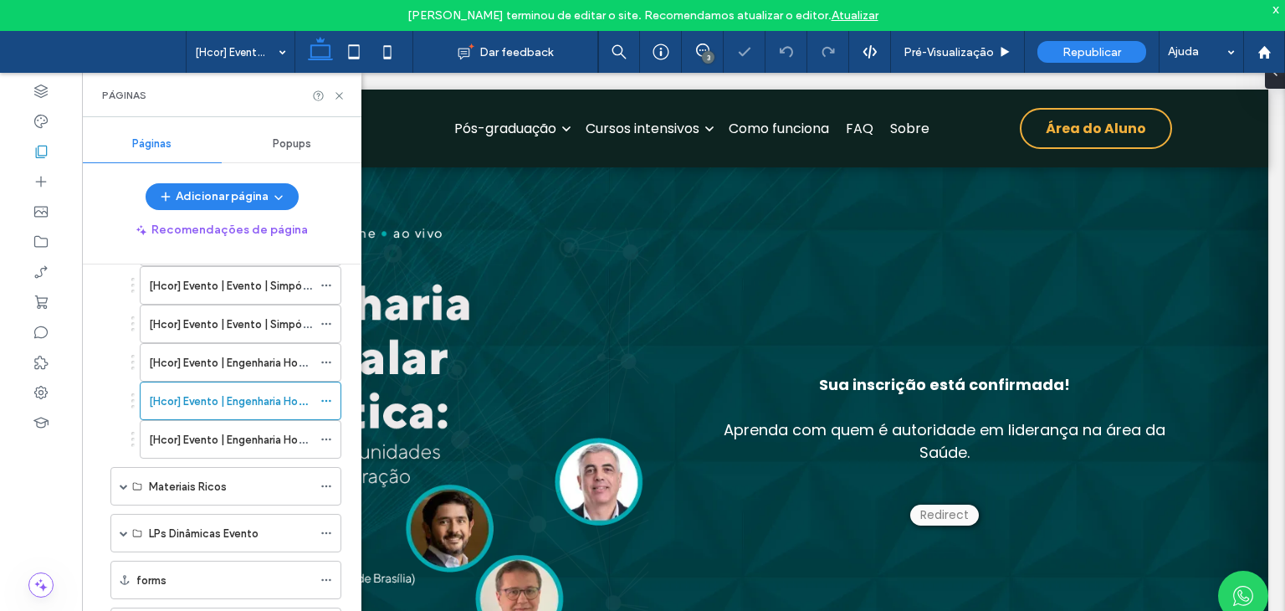
click at [331, 96] on div at bounding box center [328, 96] width 33 height 13
drag, startPoint x: 335, startPoint y: 97, endPoint x: 254, endPoint y: 32, distance: 103.5
click at [335, 97] on icon at bounding box center [339, 96] width 13 height 13
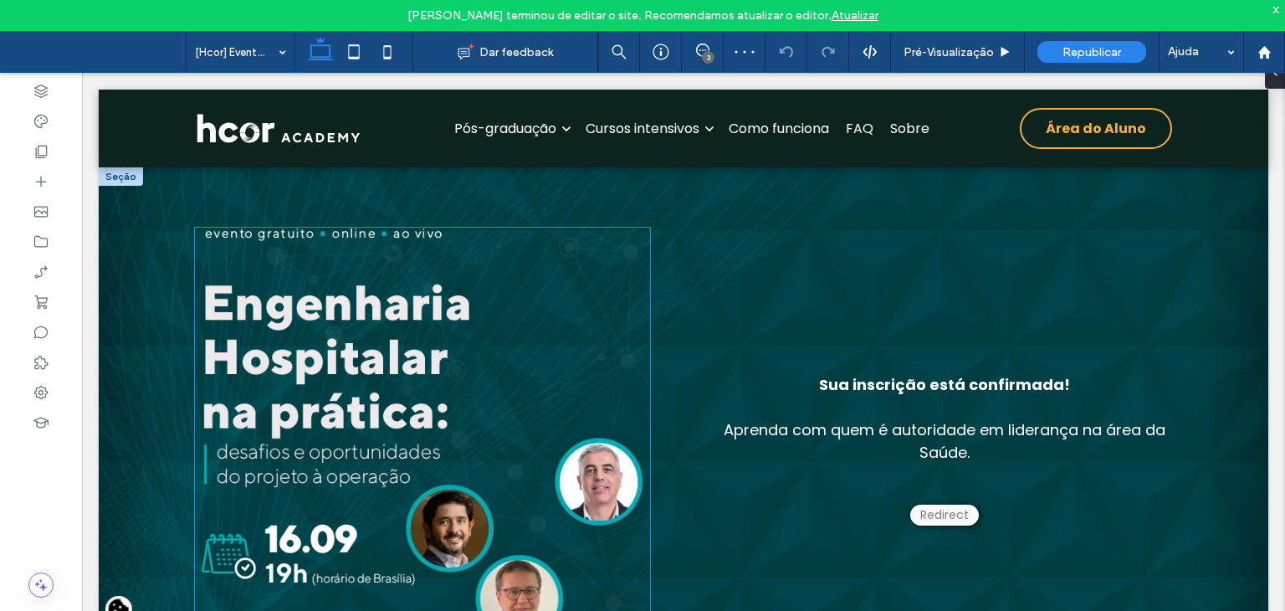
click at [367, 351] on img at bounding box center [422, 450] width 455 height 444
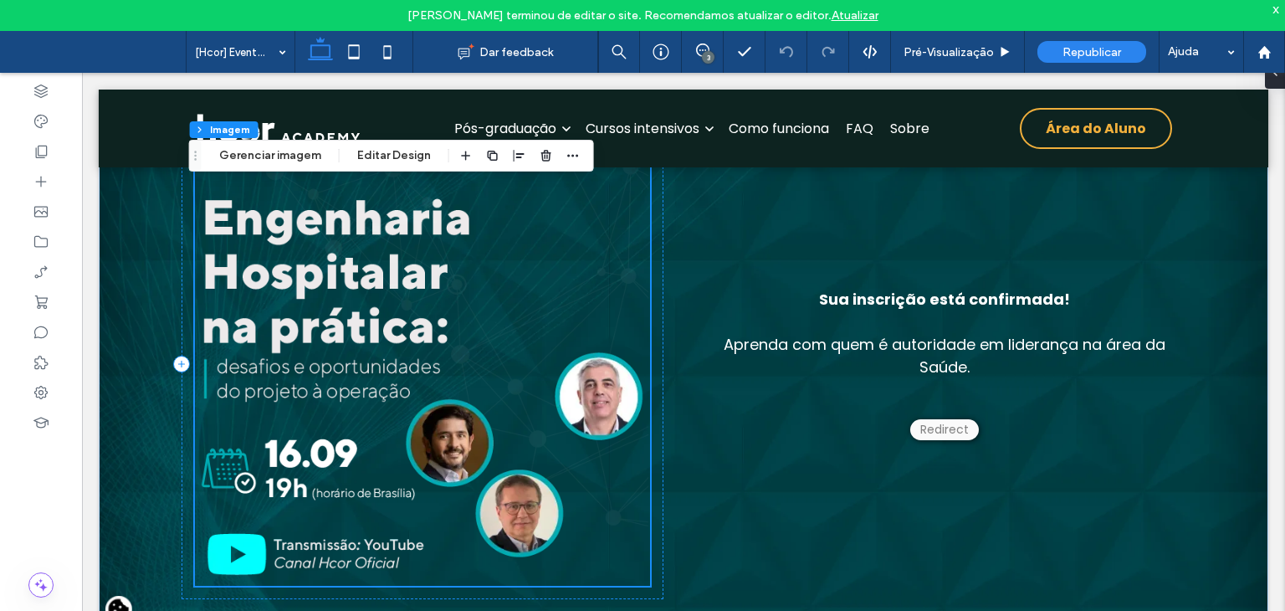
scroll to position [84, 0]
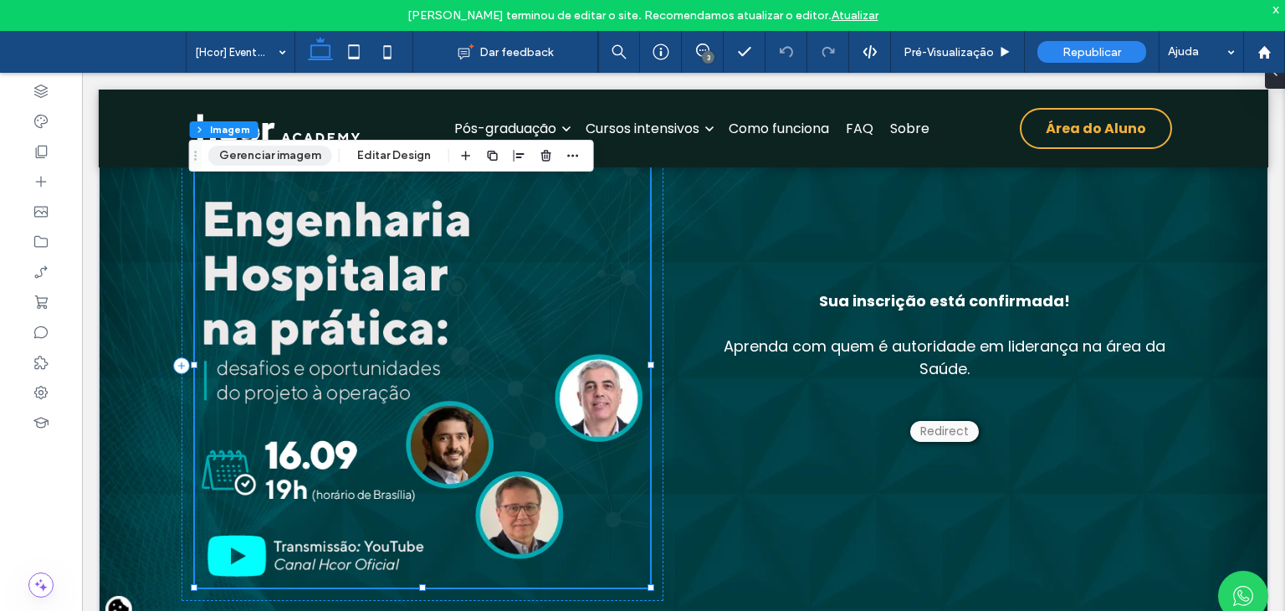
click at [277, 156] on button "Gerenciar imagem" at bounding box center [270, 156] width 124 height 20
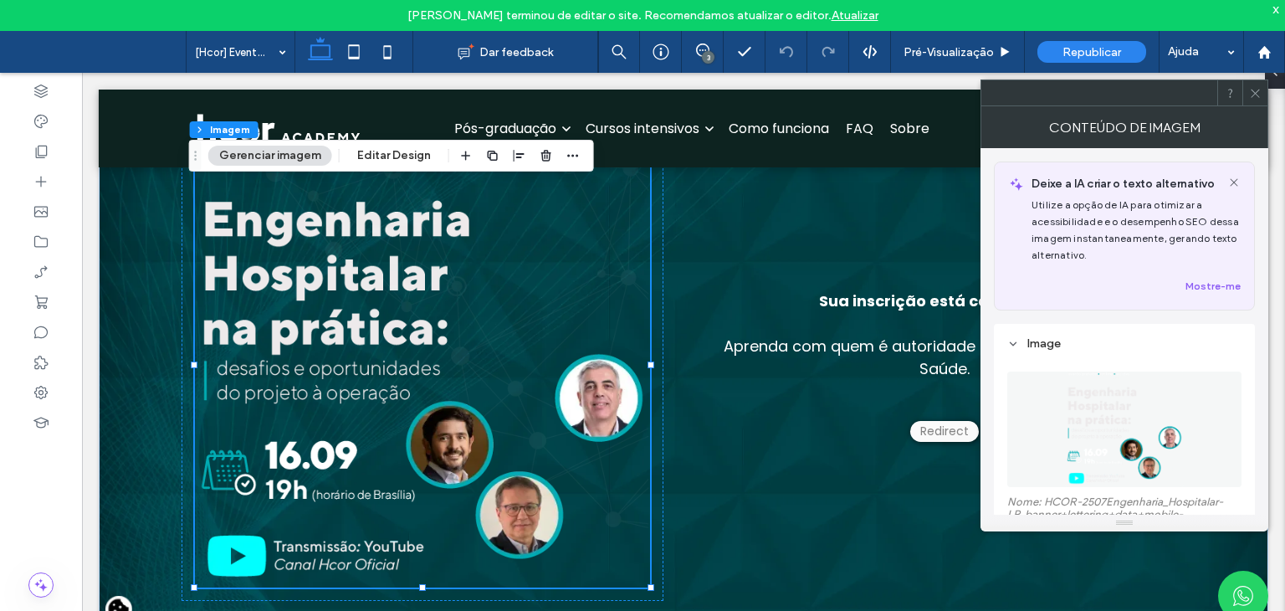
click at [1125, 433] on img at bounding box center [1124, 429] width 119 height 115
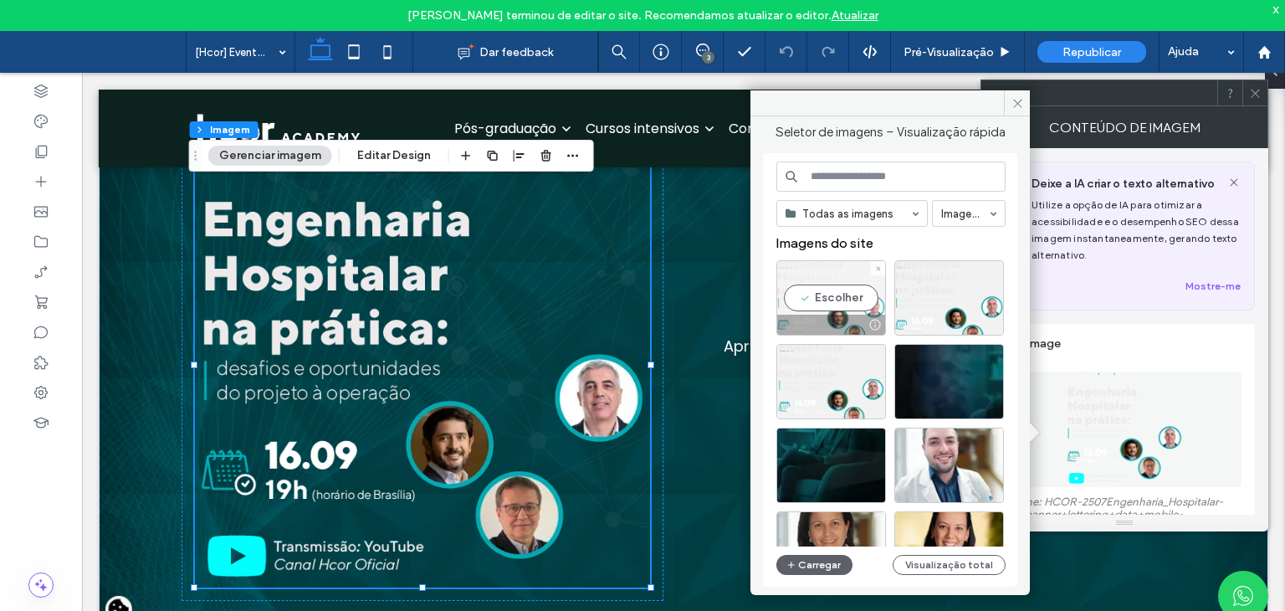
click at [818, 290] on div "Escolher" at bounding box center [832, 297] width 110 height 75
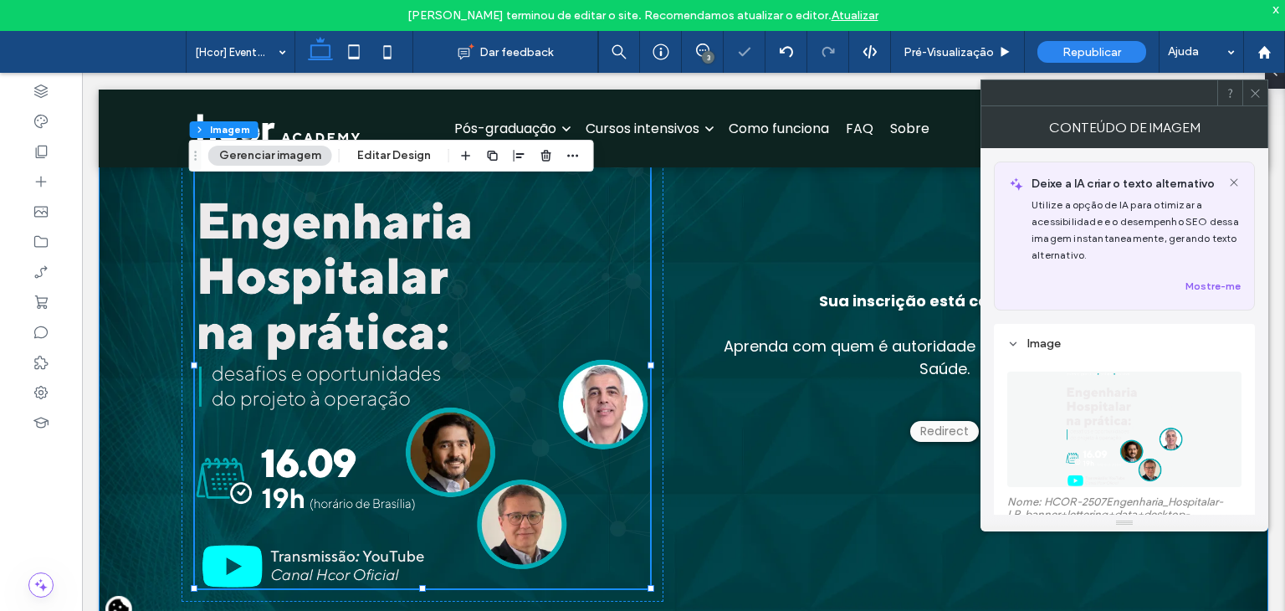
click at [141, 282] on div "Sua inscrição está confirmada! Aprenda com quem é autoridade em liderança na ár…" at bounding box center [684, 366] width 1170 height 565
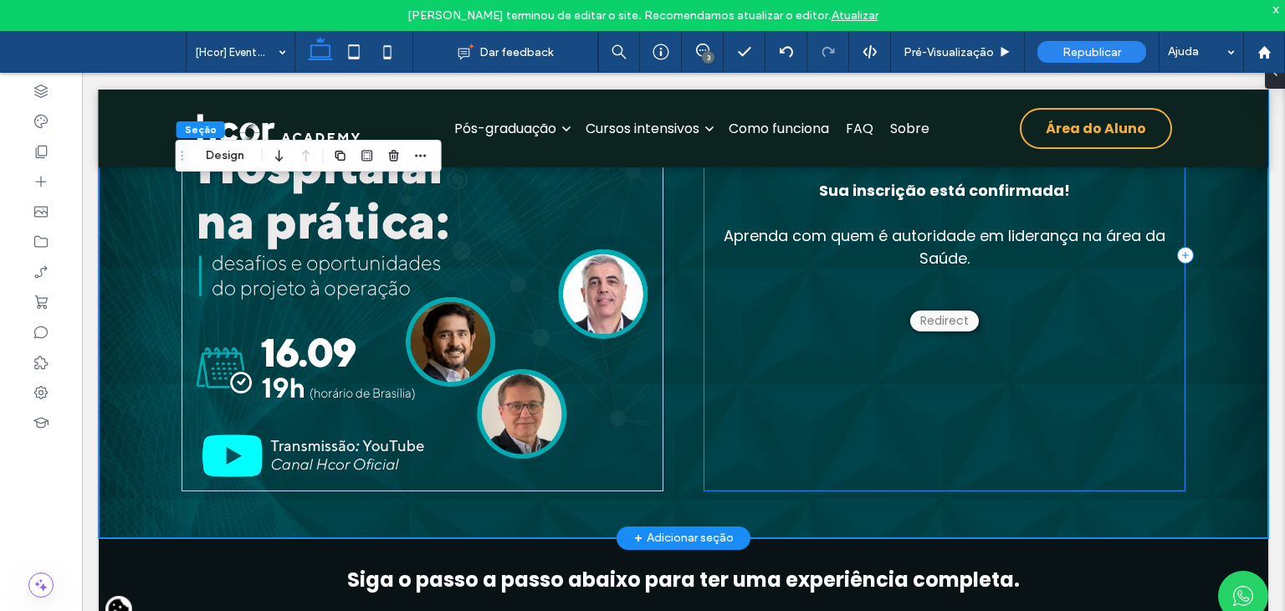
scroll to position [100, 0]
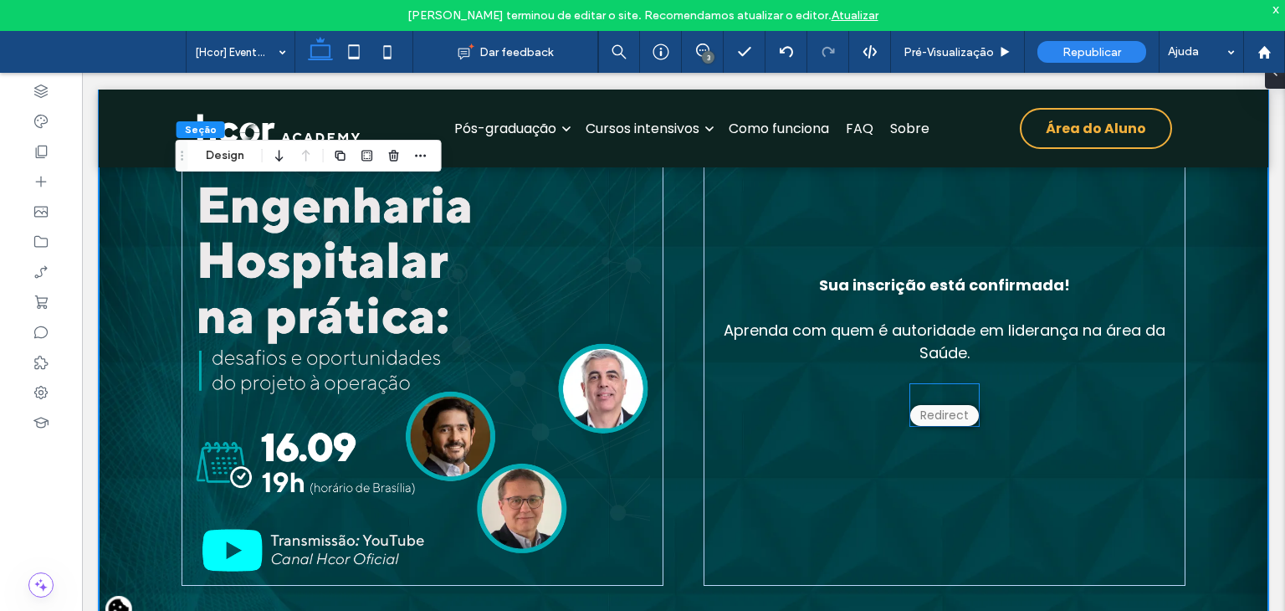
click at [922, 399] on div at bounding box center [944, 394] width 69 height 21
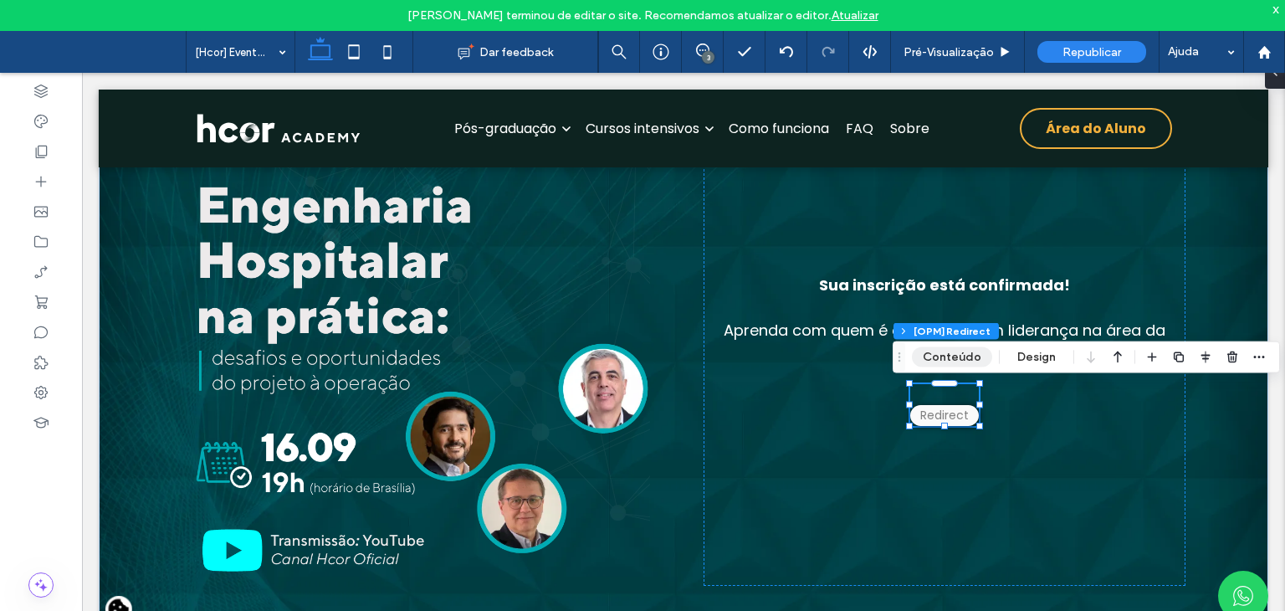
click at [934, 357] on button "Conteúdo" at bounding box center [952, 357] width 80 height 20
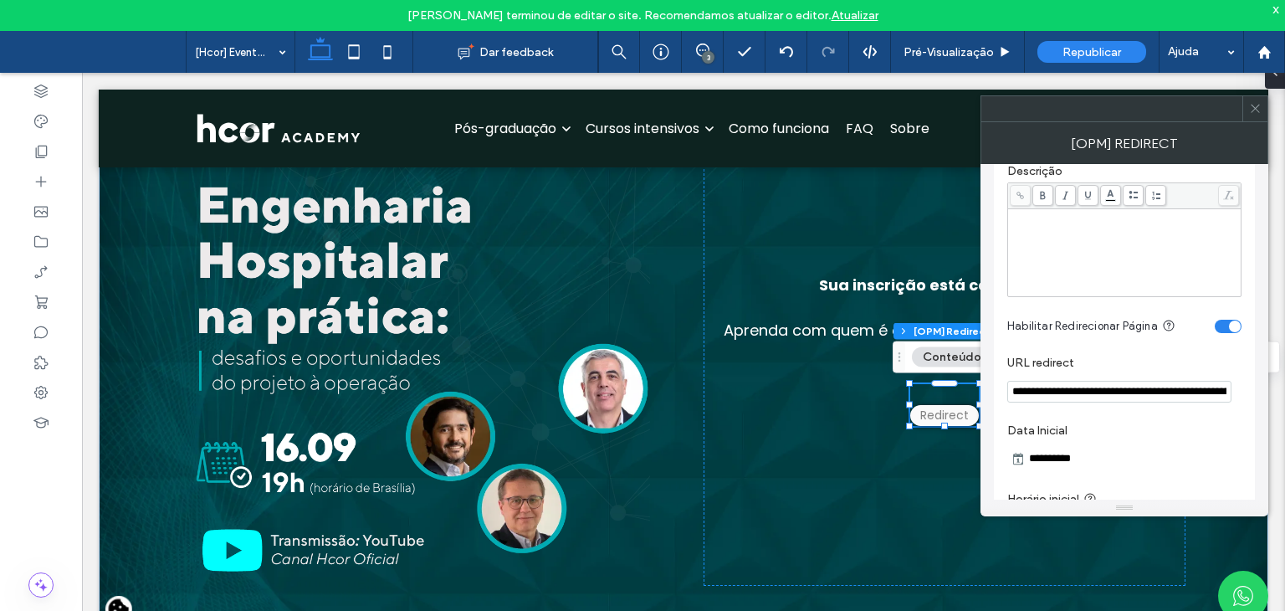
scroll to position [0, 0]
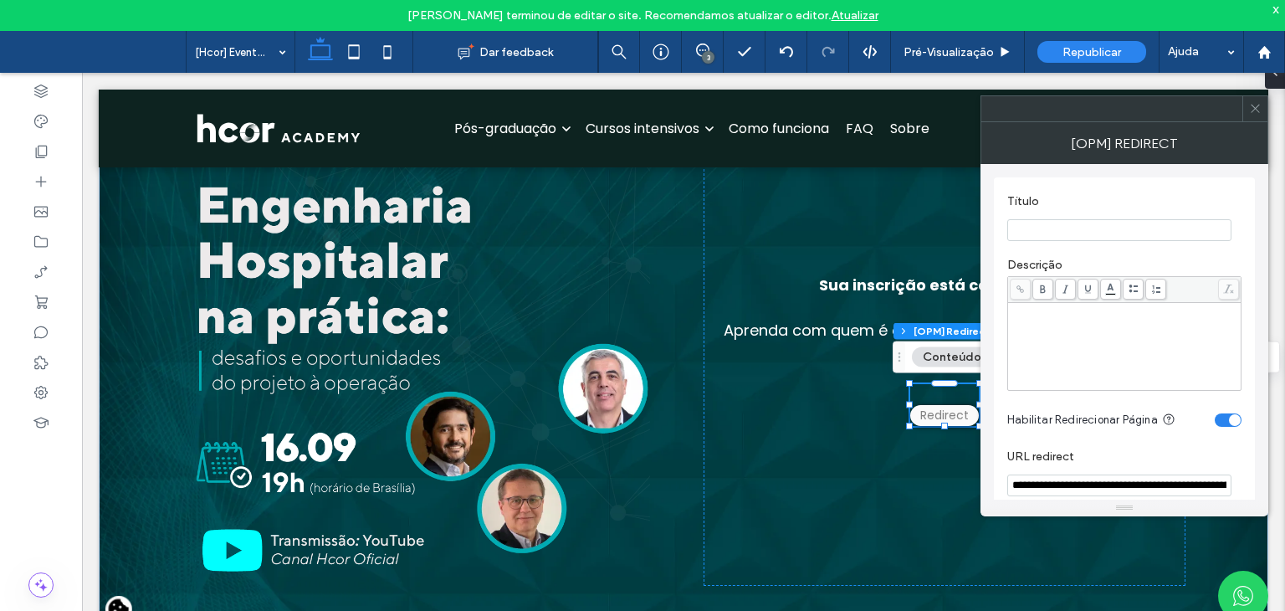
click at [1256, 117] on span at bounding box center [1255, 108] width 13 height 25
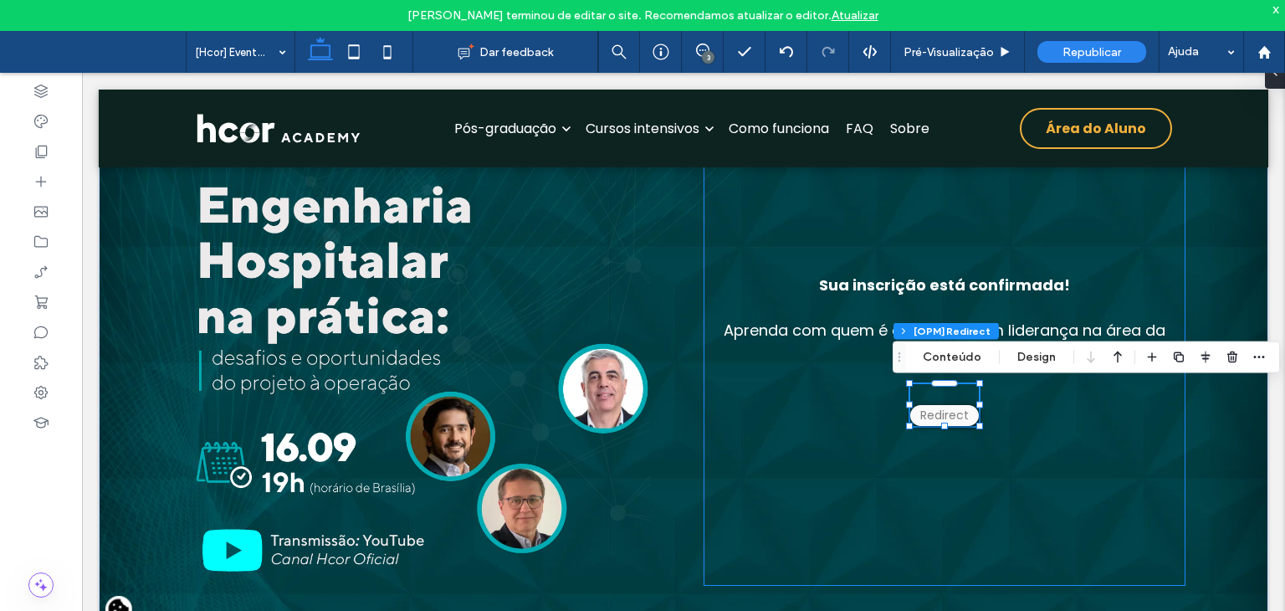
click at [797, 397] on div "Sua inscrição está confirmada! Aprenda com quem é autoridade em liderança na ár…" at bounding box center [945, 350] width 482 height 471
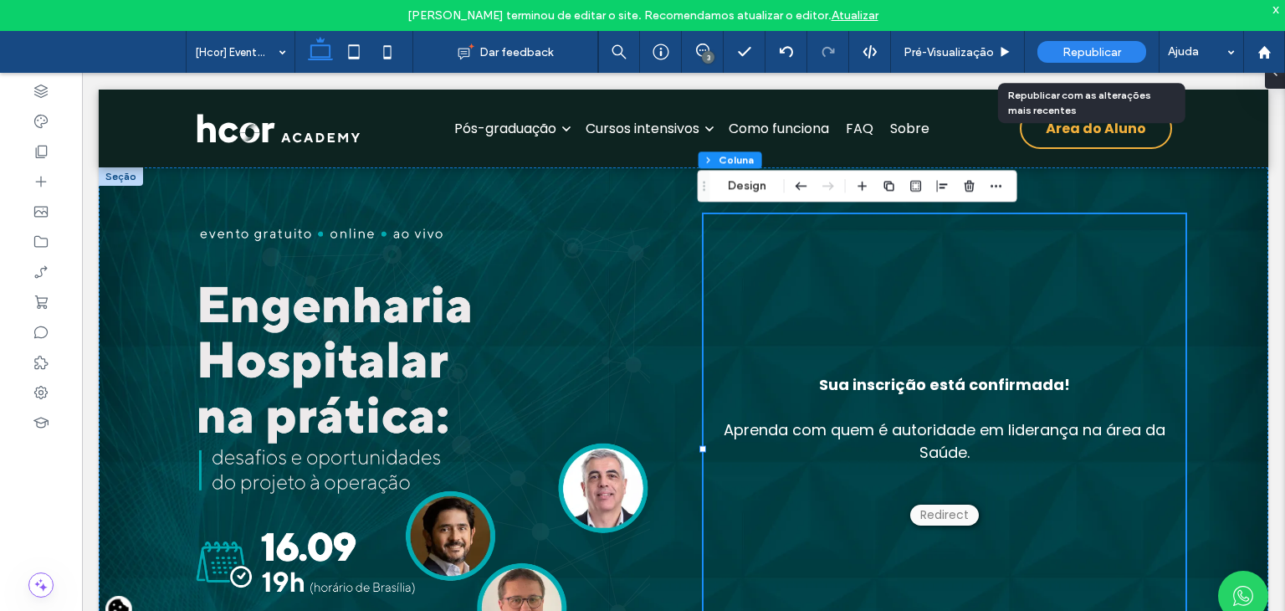
click at [1079, 53] on span "Republicar" at bounding box center [1092, 52] width 59 height 14
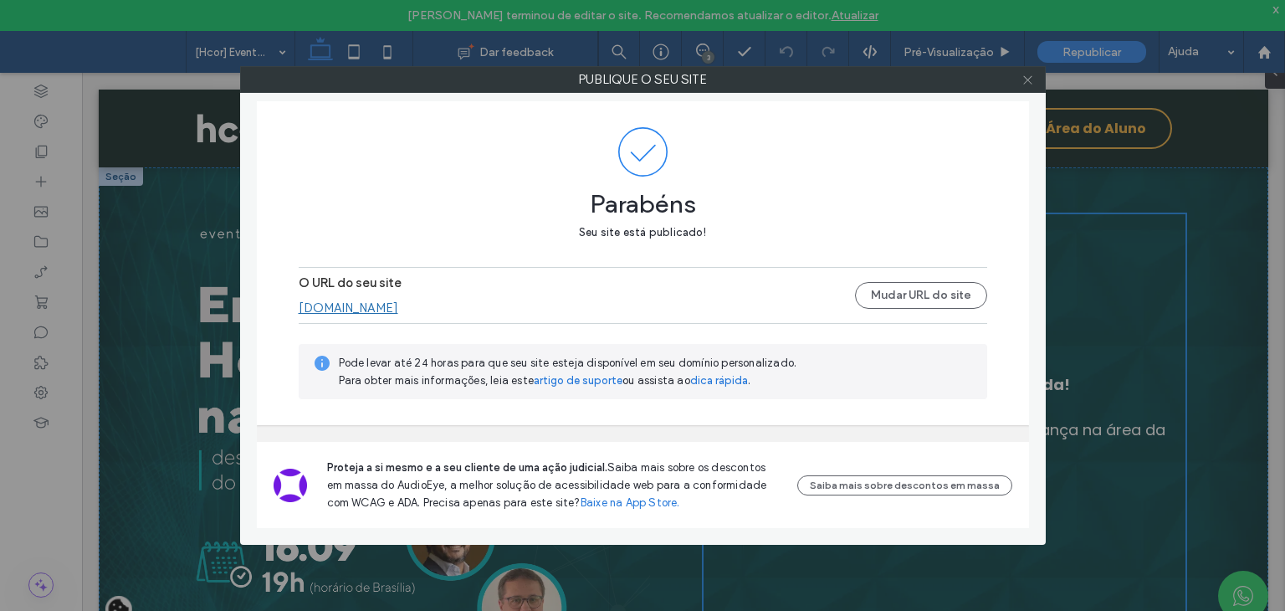
click at [1028, 77] on icon at bounding box center [1028, 80] width 13 height 13
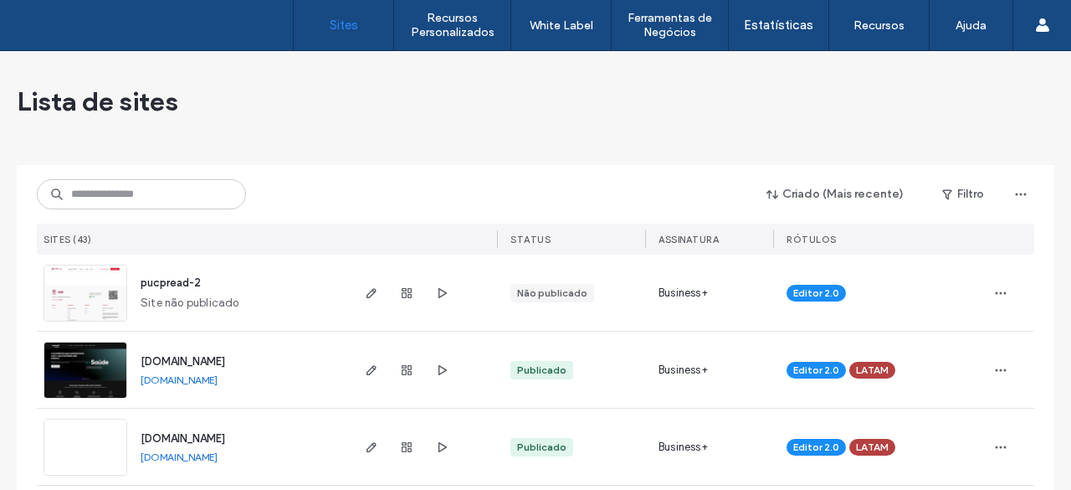
click at [244, 178] on div "Criado (Mais recente) Filtro" at bounding box center [535, 194] width 997 height 32
click at [217, 185] on input at bounding box center [141, 194] width 209 height 30
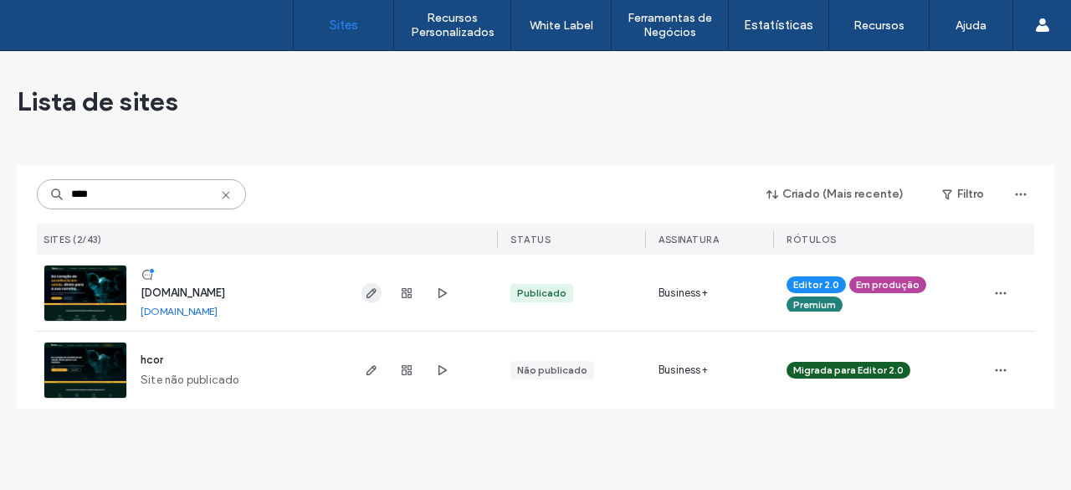
type input "****"
click at [373, 294] on icon "button" at bounding box center [371, 292] width 13 height 13
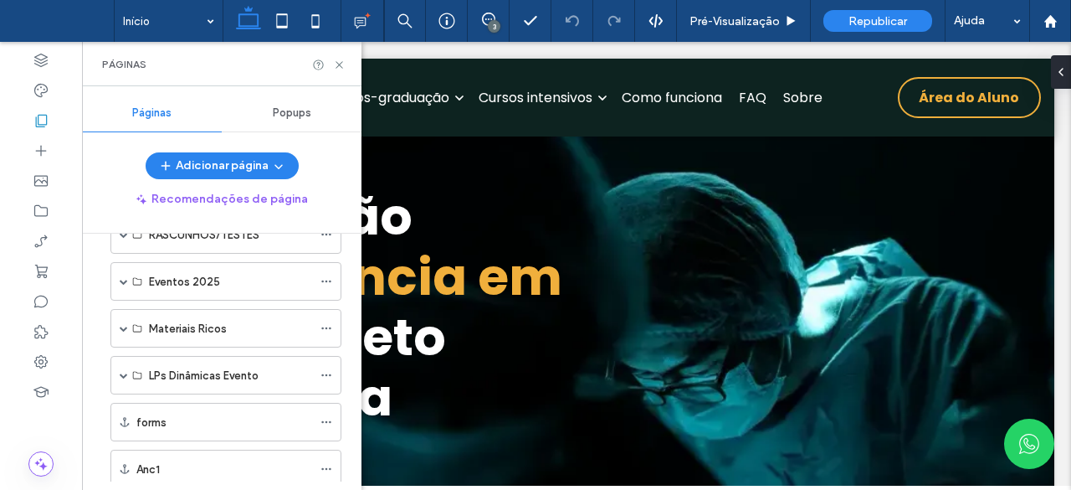
scroll to position [840, 0]
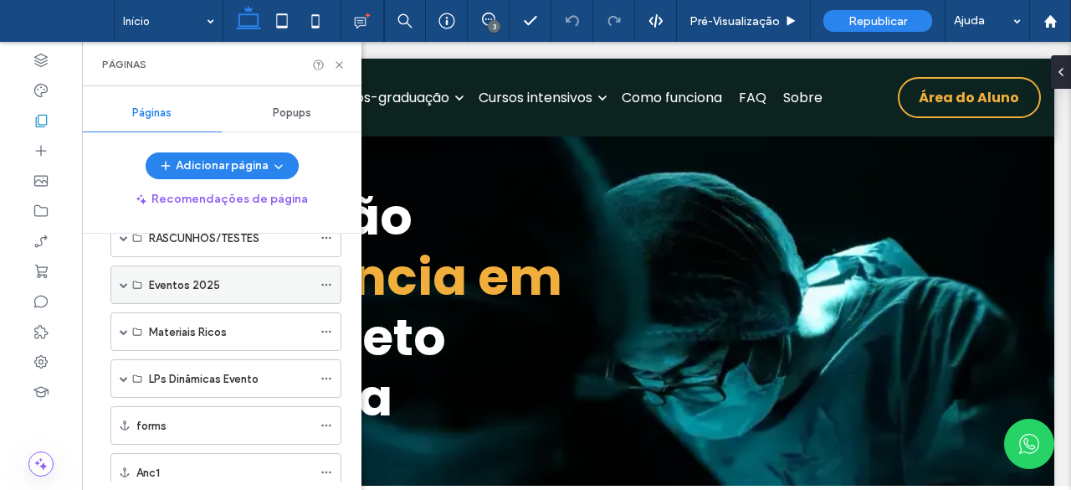
click at [124, 280] on span at bounding box center [124, 284] width 8 height 8
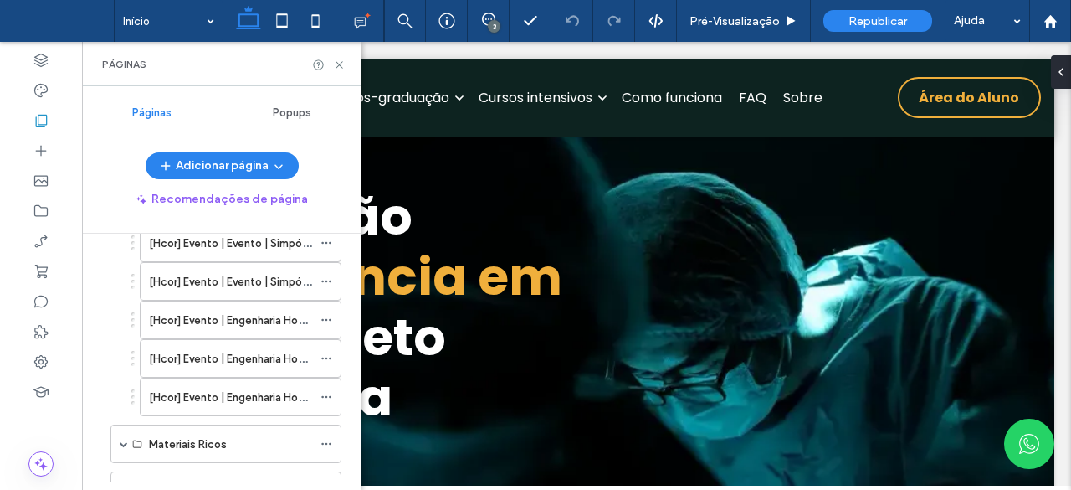
scroll to position [1761, 0]
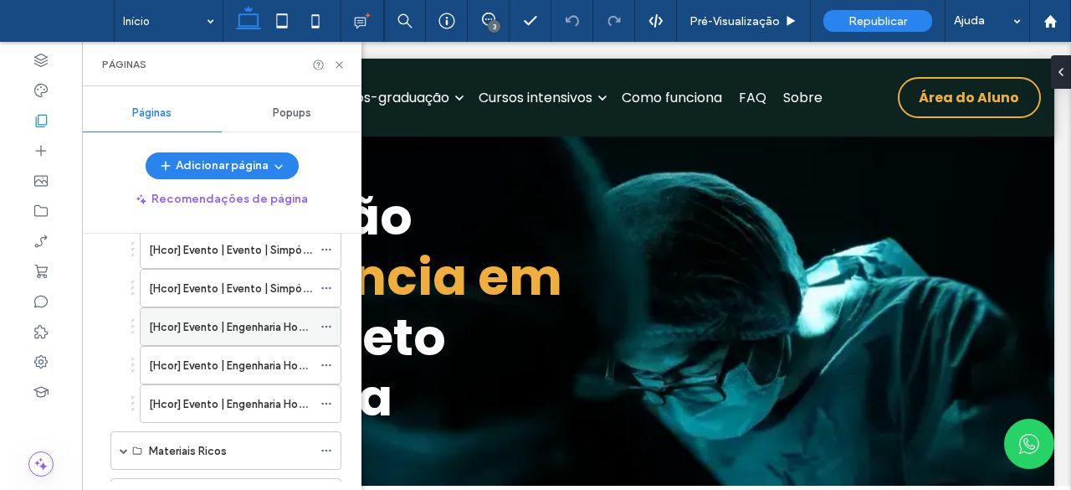
click at [203, 308] on div "[Hcor] Evento | Engenharia Hospitalar na prática: desafios e oportunidades do p…" at bounding box center [230, 326] width 163 height 37
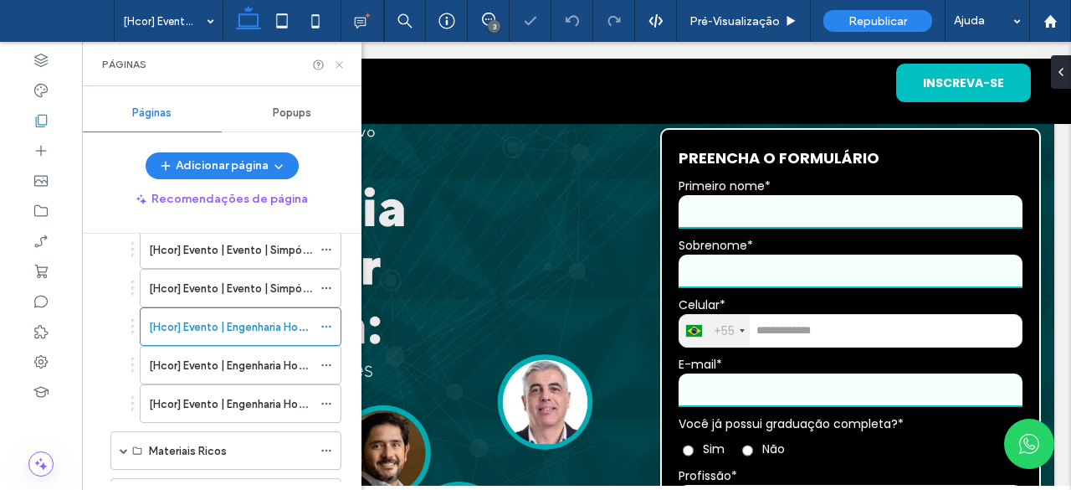
drag, startPoint x: 336, startPoint y: 61, endPoint x: 228, endPoint y: 81, distance: 109.8
click at [336, 61] on use at bounding box center [339, 64] width 7 height 7
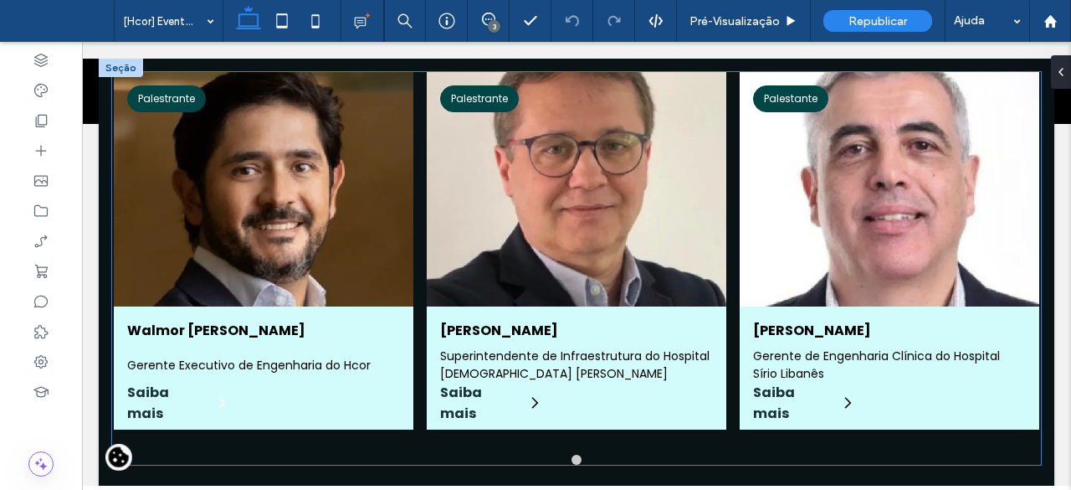
scroll to position [1088, 0]
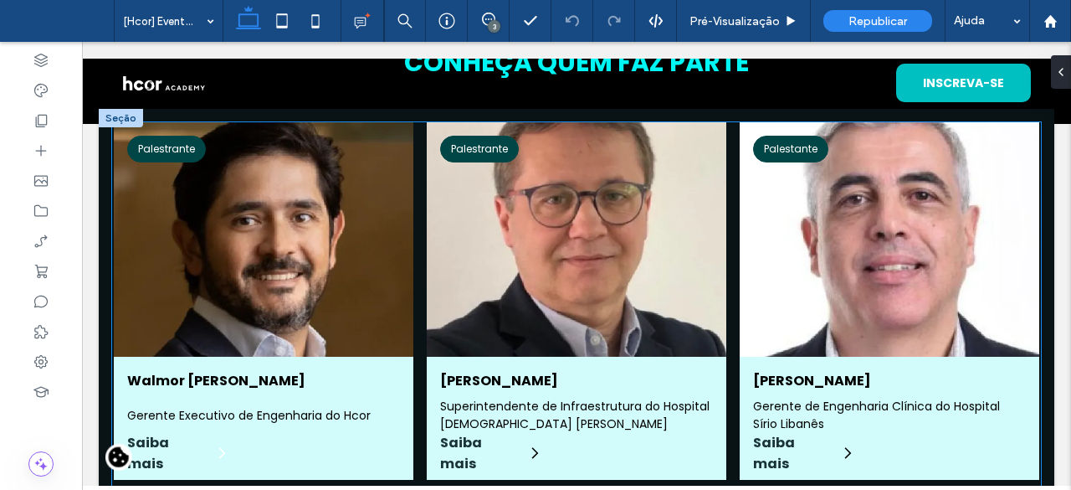
click at [248, 406] on label at bounding box center [264, 300] width 300 height 357
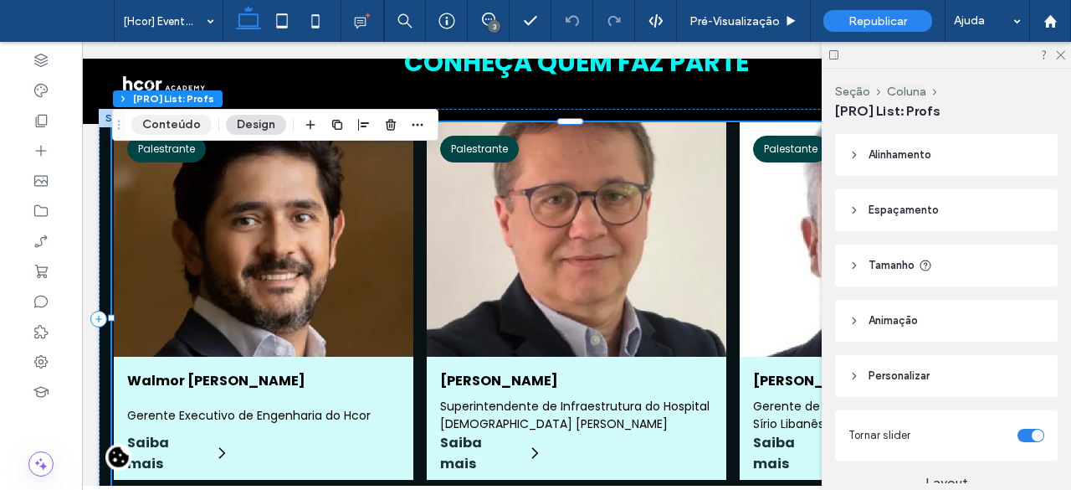
click at [164, 120] on button "Conteúdo" at bounding box center [171, 125] width 80 height 20
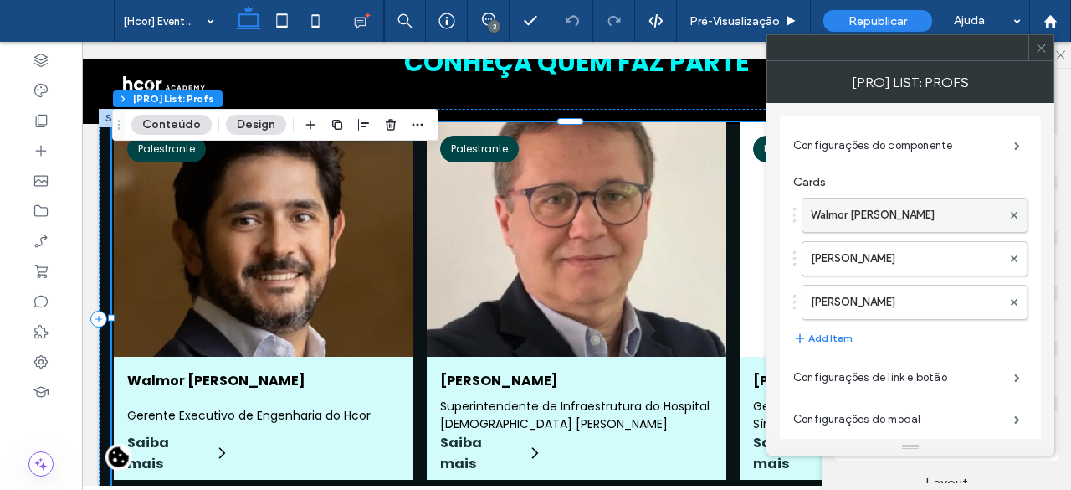
click at [872, 204] on label "Walmor Pedro Brambilla" at bounding box center [906, 214] width 191 height 33
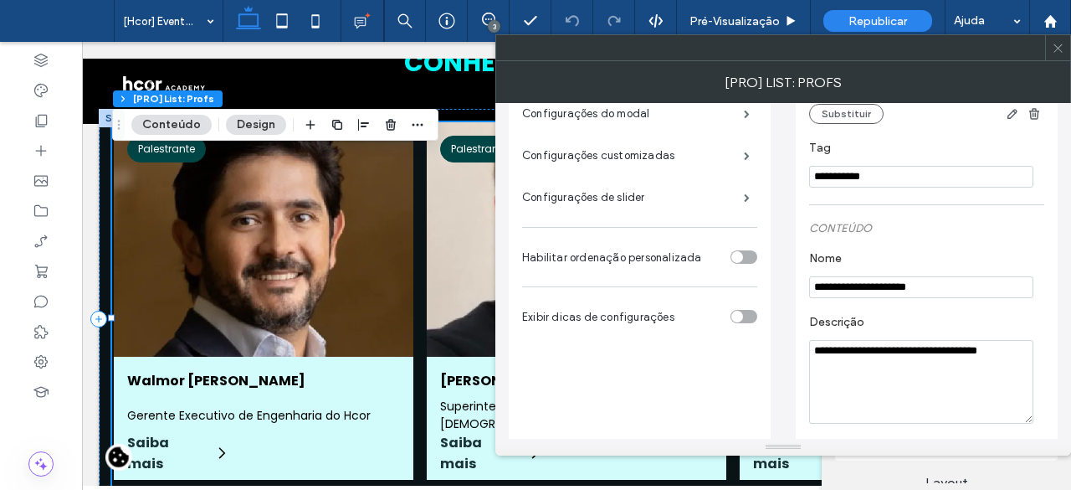
scroll to position [335, 0]
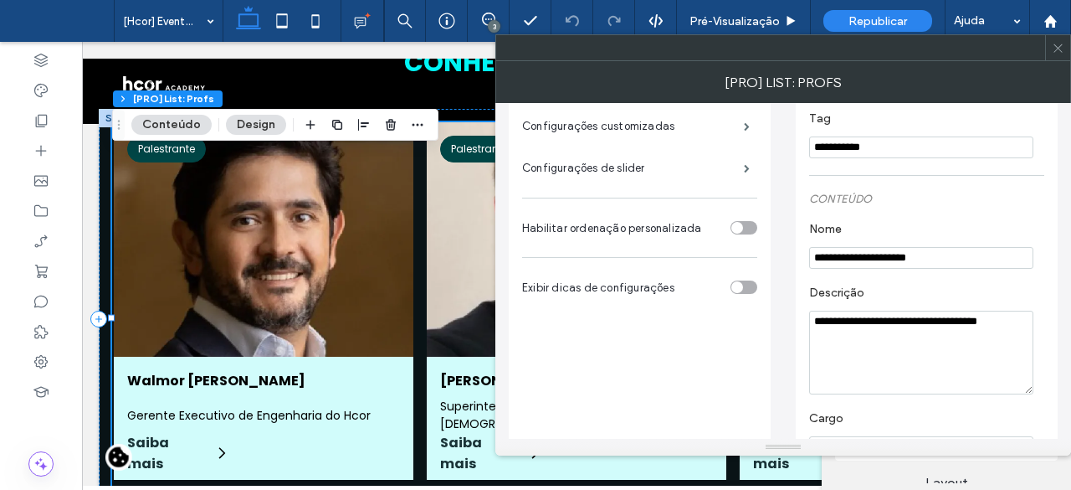
click at [894, 329] on textarea "**********" at bounding box center [921, 352] width 224 height 84
paste textarea "**********"
type textarea "**********"
click at [904, 297] on label "Descrição" at bounding box center [923, 294] width 228 height 18
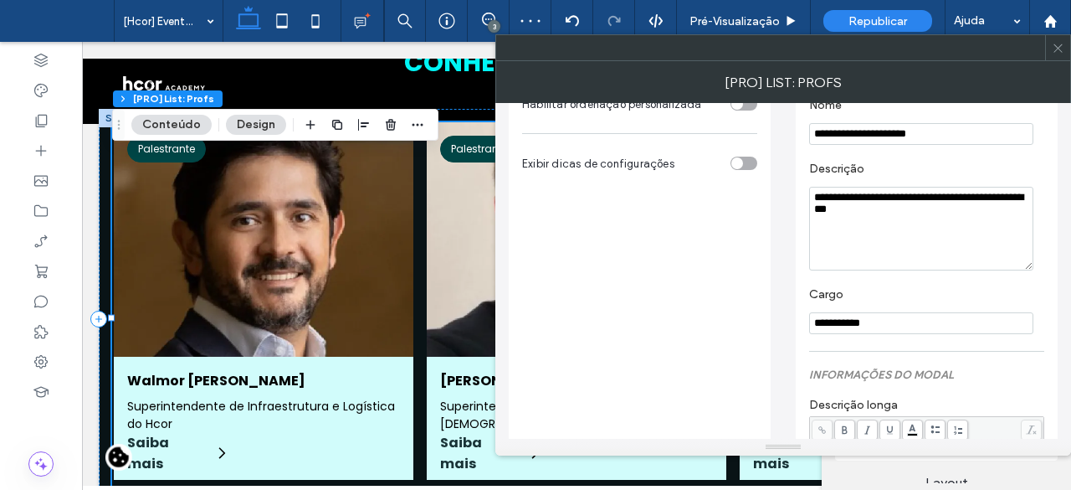
scroll to position [669, 0]
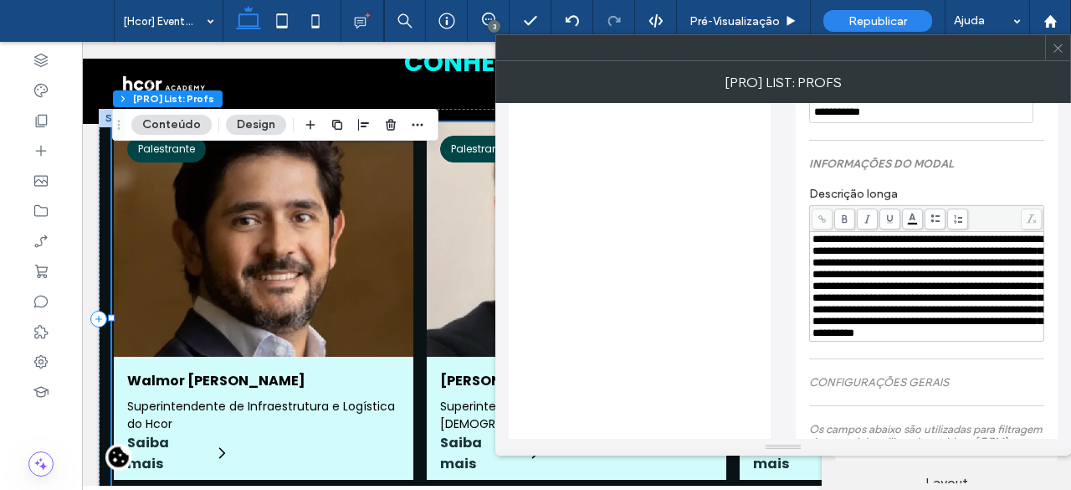
click at [867, 305] on span "**********" at bounding box center [928, 285] width 230 height 105
click at [925, 185] on div "**********" at bounding box center [926, 264] width 235 height 172
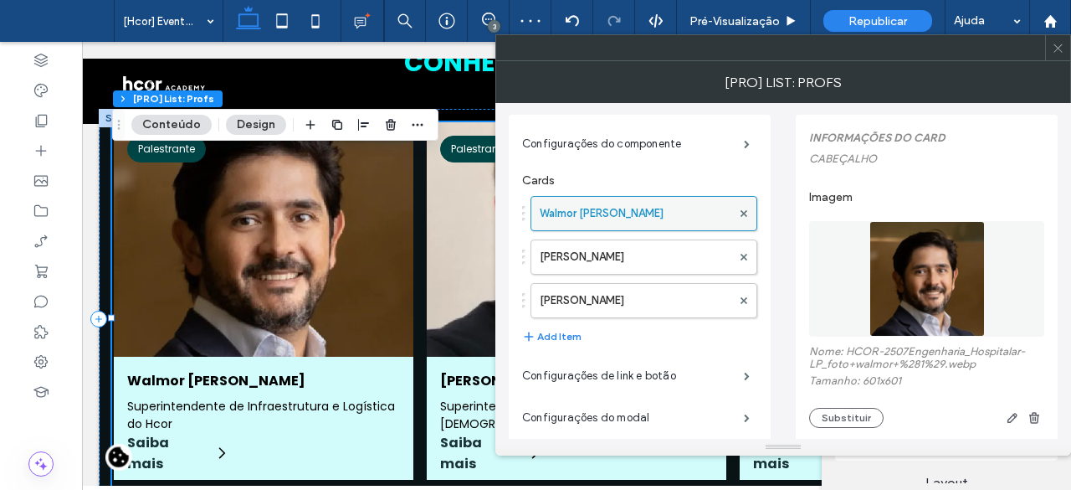
scroll to position [0, 0]
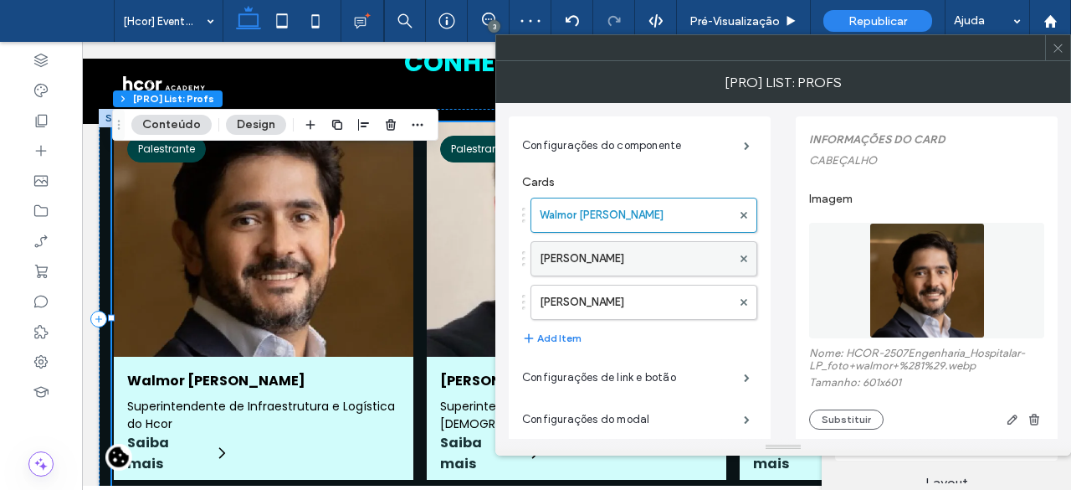
click at [653, 254] on label "Robert Carletti" at bounding box center [636, 258] width 192 height 33
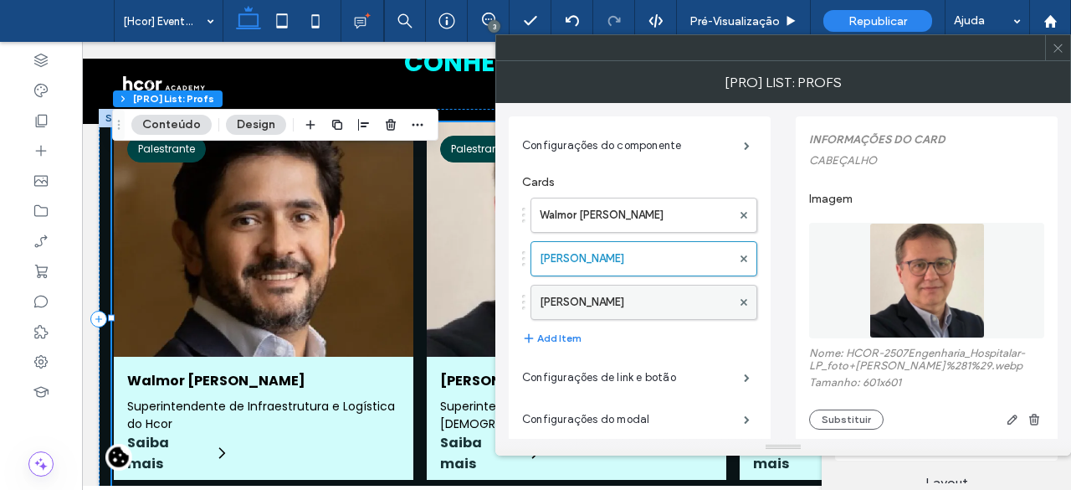
click at [599, 294] on label "Marcello Bonfim" at bounding box center [636, 301] width 192 height 33
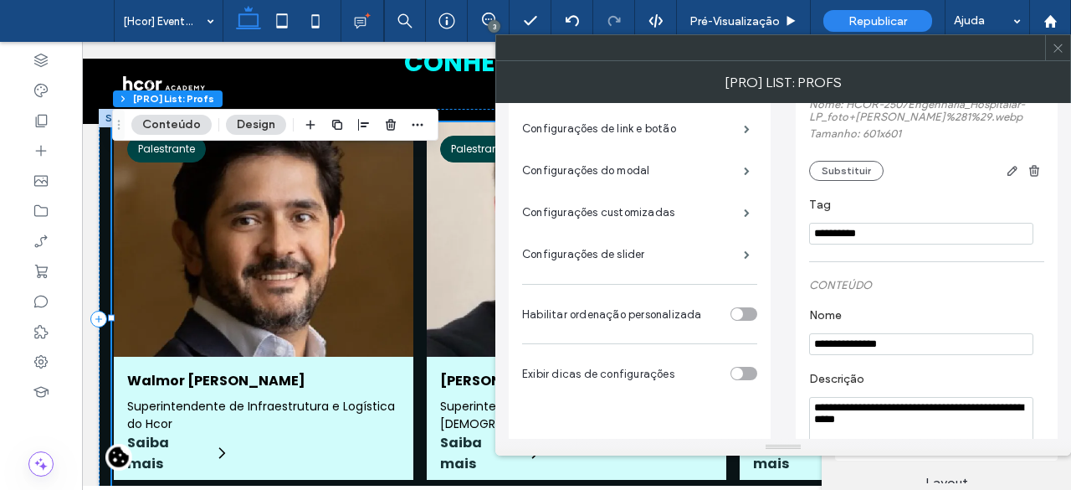
scroll to position [251, 0]
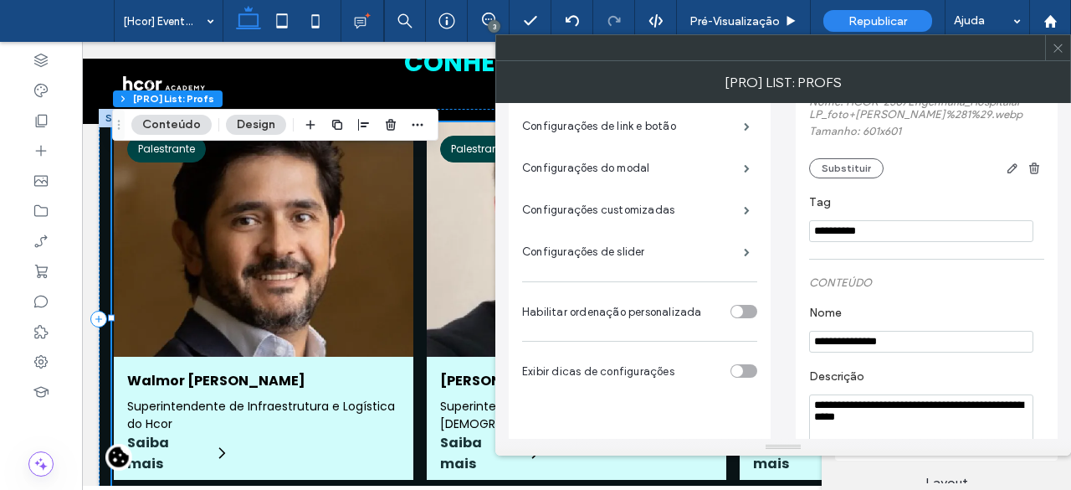
click at [890, 346] on input "**********" at bounding box center [921, 342] width 224 height 22
paste input "*******"
type input "**********"
click at [895, 301] on section "**********" at bounding box center [926, 329] width 235 height 64
click at [889, 418] on textarea "**********" at bounding box center [921, 436] width 224 height 84
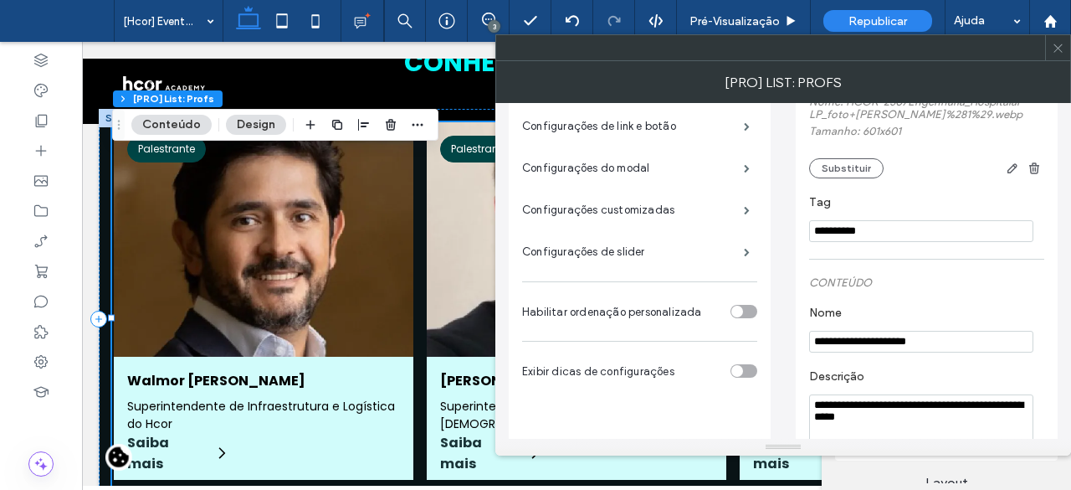
paste textarea "Descrição"
type textarea "**********"
click at [898, 361] on section "**********" at bounding box center [926, 329] width 235 height 64
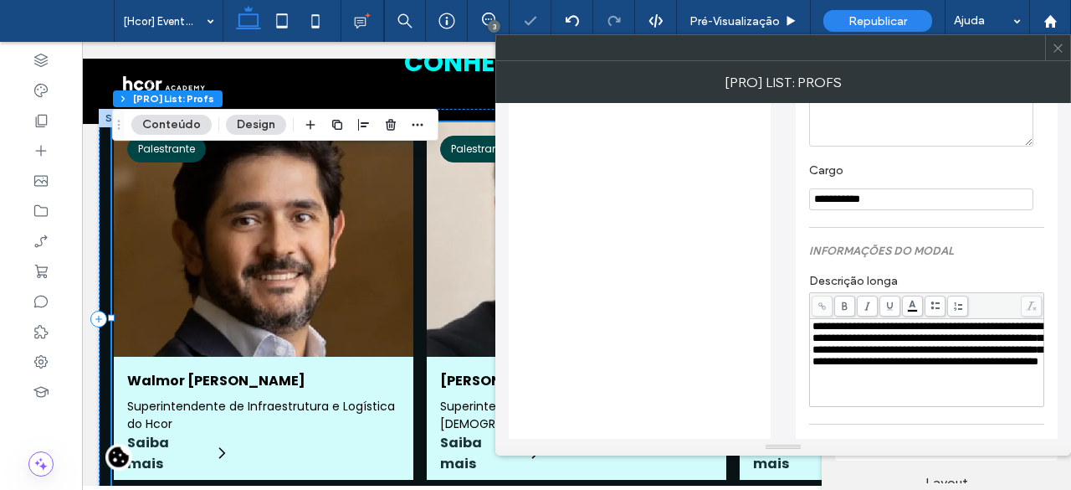
scroll to position [586, 0]
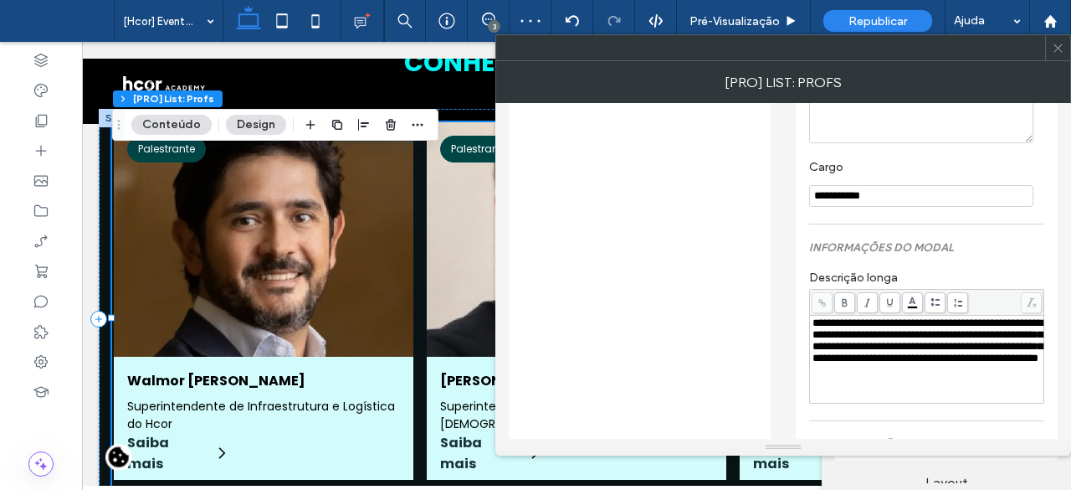
click at [898, 362] on span "**********" at bounding box center [928, 340] width 230 height 46
click at [961, 363] on span "**********" at bounding box center [928, 340] width 230 height 46
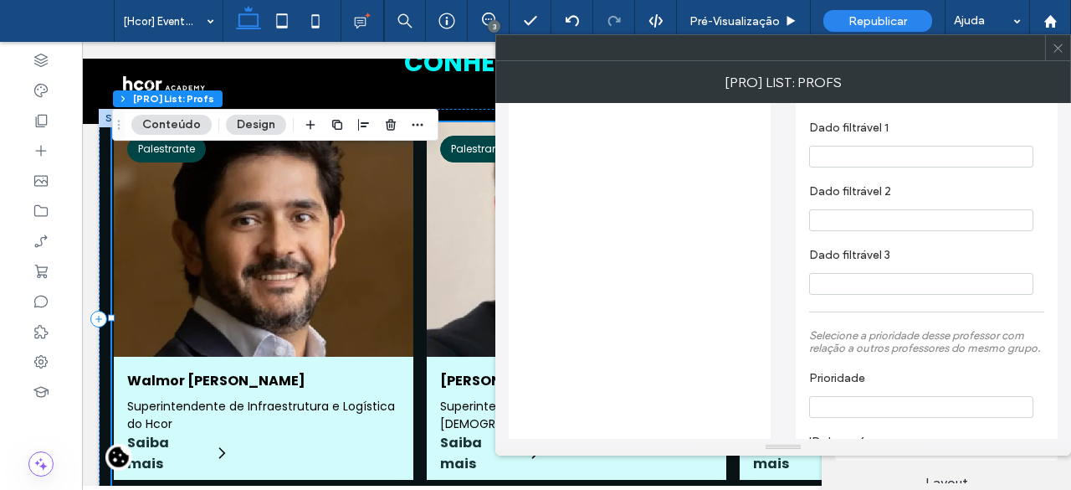
scroll to position [669, 0]
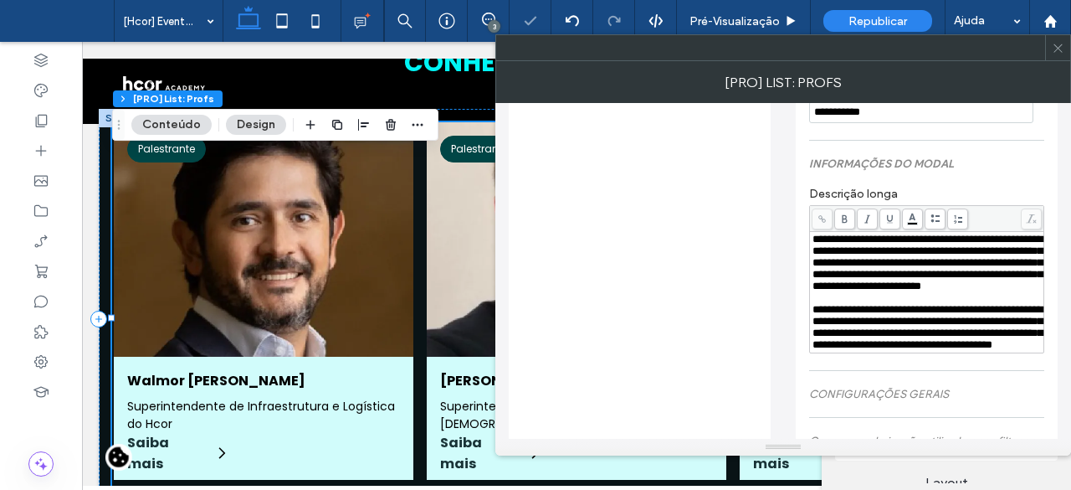
click at [992, 187] on div "**********" at bounding box center [926, 269] width 235 height 183
click at [1056, 54] on span at bounding box center [1058, 47] width 13 height 25
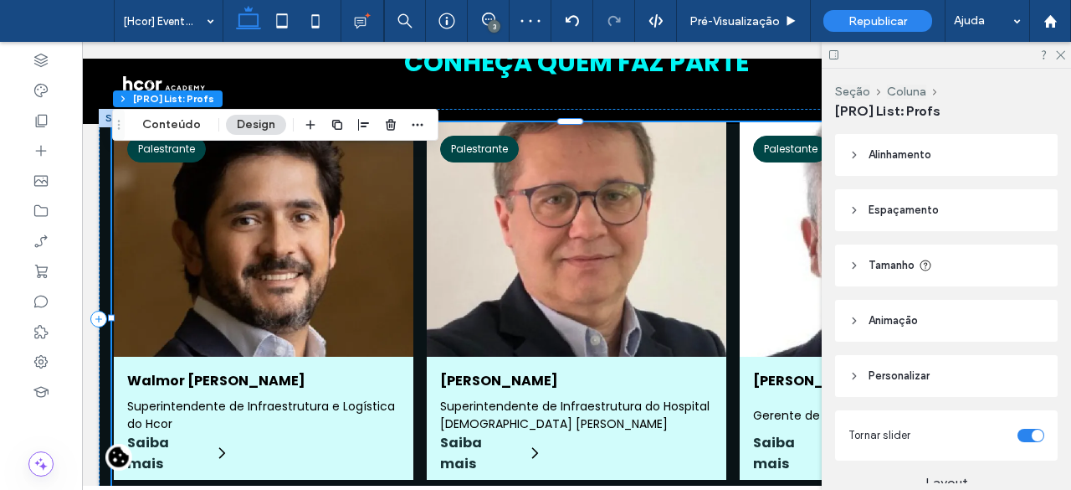
click at [1068, 53] on div at bounding box center [946, 55] width 249 height 26
click at [1056, 55] on icon at bounding box center [1059, 54] width 11 height 11
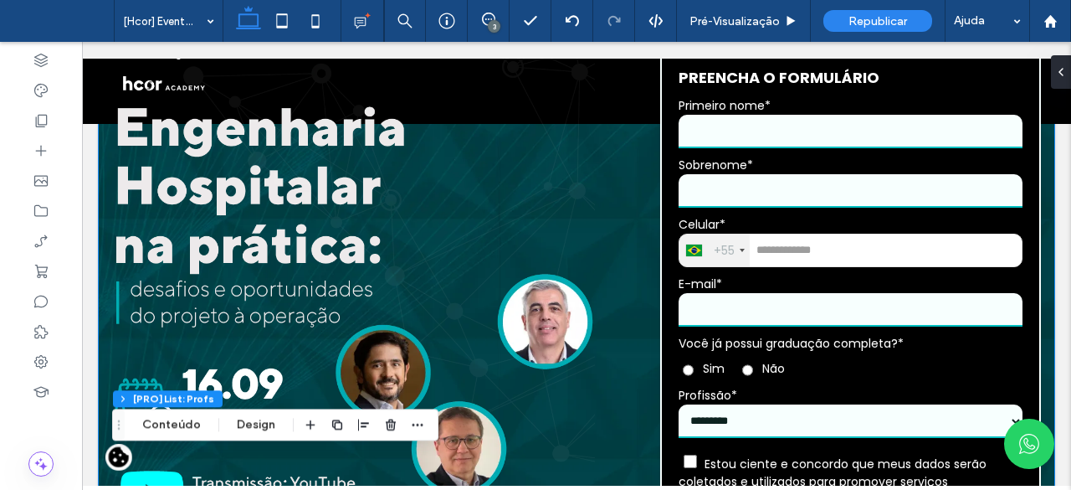
scroll to position [84, 0]
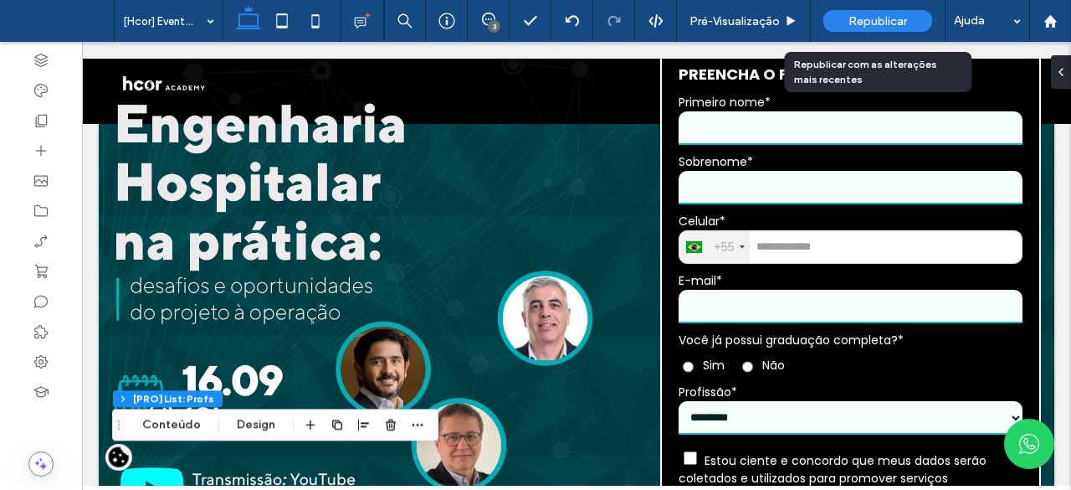
click at [885, 24] on span "Republicar" at bounding box center [878, 21] width 59 height 14
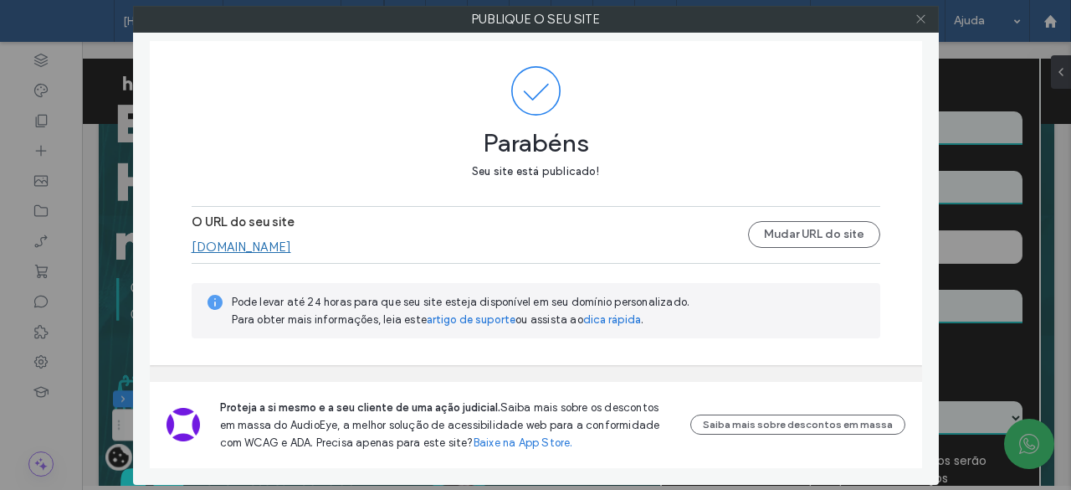
click at [920, 23] on icon at bounding box center [921, 19] width 13 height 13
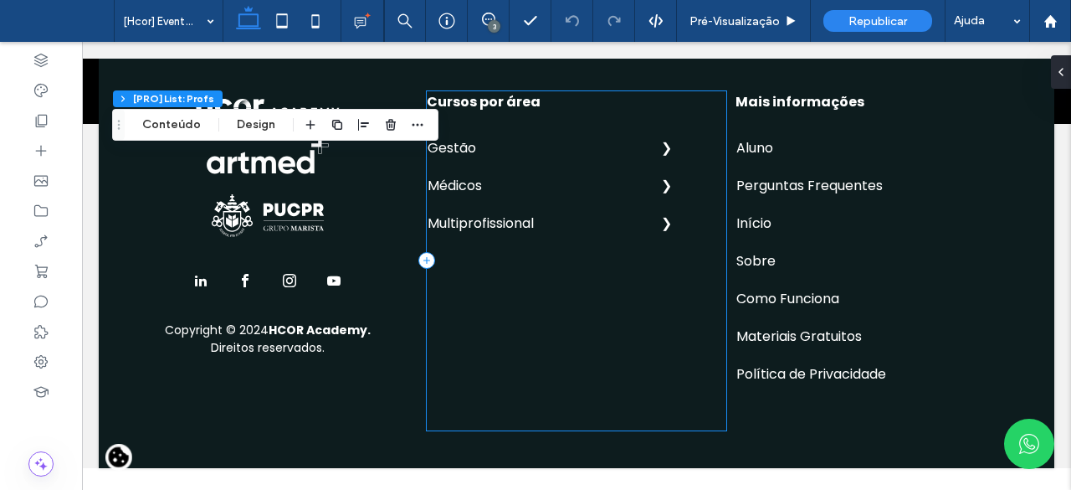
scroll to position [1255, 0]
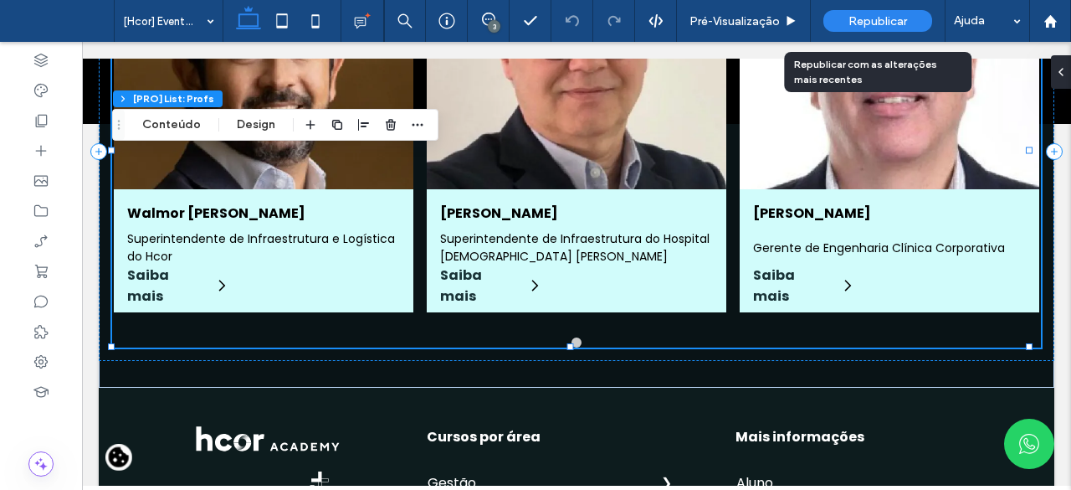
click at [888, 19] on span "Republicar" at bounding box center [878, 21] width 59 height 14
